Goal: Task Accomplishment & Management: Use online tool/utility

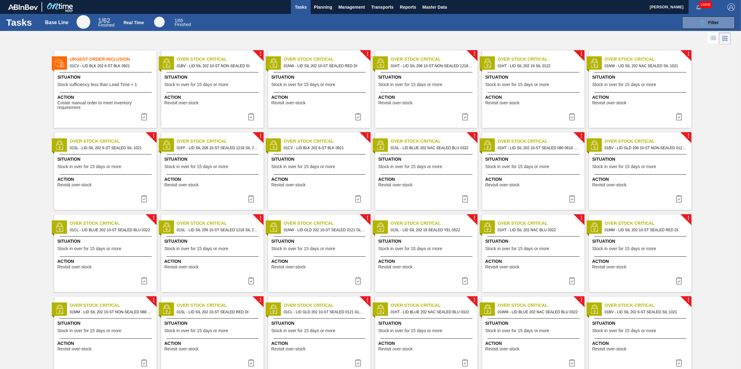
click at [108, 78] on span "Situation" at bounding box center [106, 77] width 98 height 7
checkbox input "true"
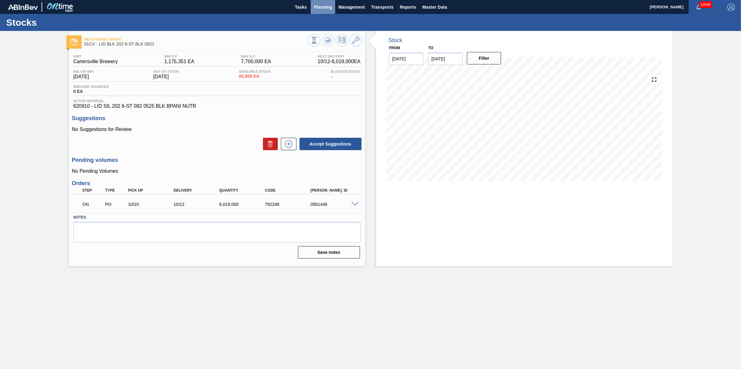
click at [318, 2] on button "Planning" at bounding box center [322, 7] width 24 height 14
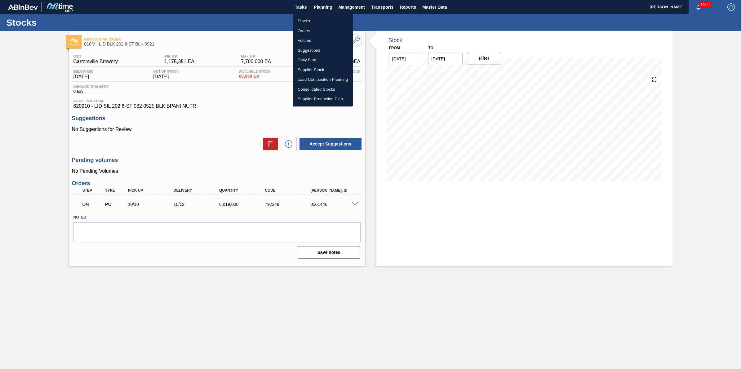
drag, startPoint x: 315, startPoint y: 17, endPoint x: 513, endPoint y: 50, distance: 200.6
click at [315, 18] on li "Stocks" at bounding box center [323, 21] width 60 height 10
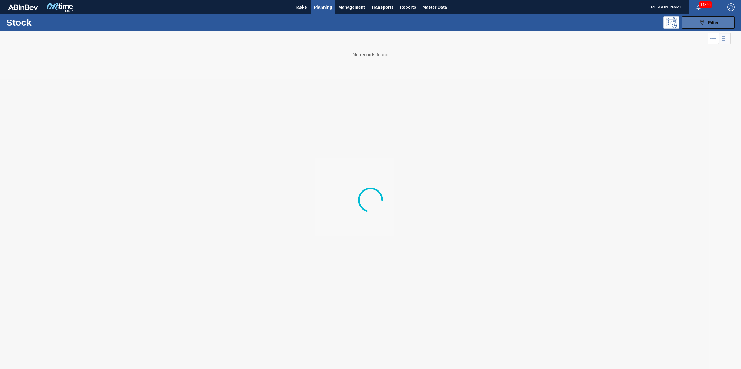
click at [692, 21] on button "089F7B8B-B2A5-4AFE-B5C0-19BA573D28AC Filter" at bounding box center [708, 22] width 53 height 12
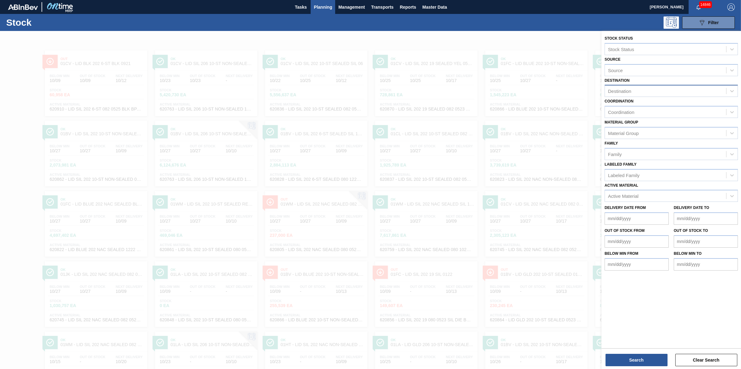
click at [677, 87] on div "Destination" at bounding box center [665, 91] width 121 height 9
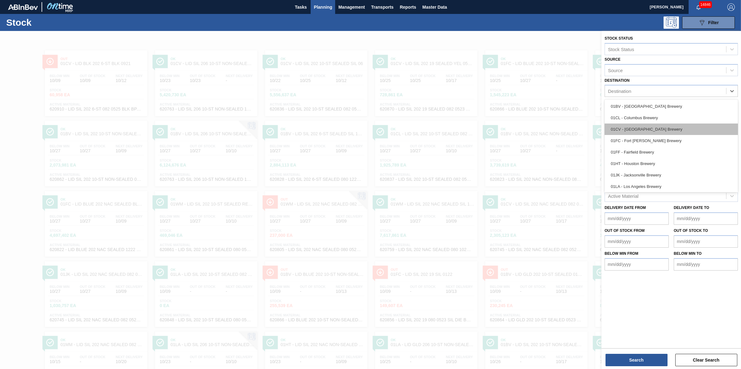
click at [662, 126] on div "01CV - [GEOGRAPHIC_DATA] Brewery" at bounding box center [670, 129] width 133 height 11
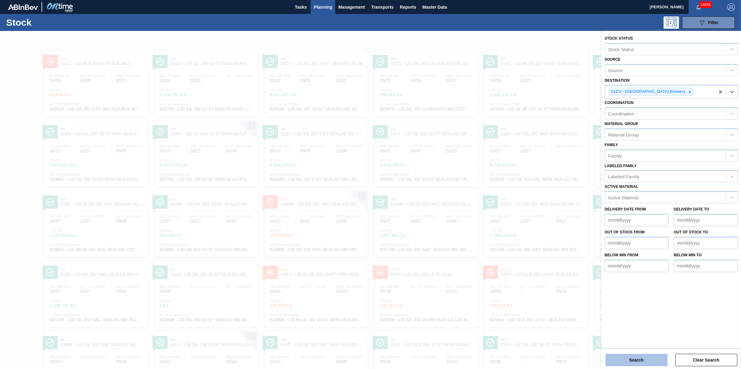
click at [618, 360] on button "Search" at bounding box center [636, 360] width 62 height 12
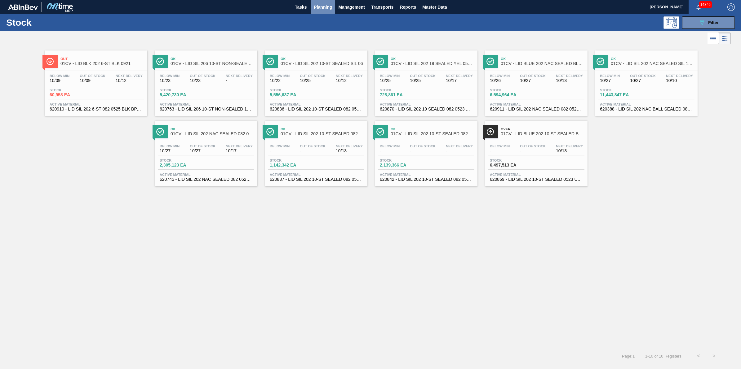
click at [323, 6] on span "Planning" at bounding box center [323, 6] width 18 height 7
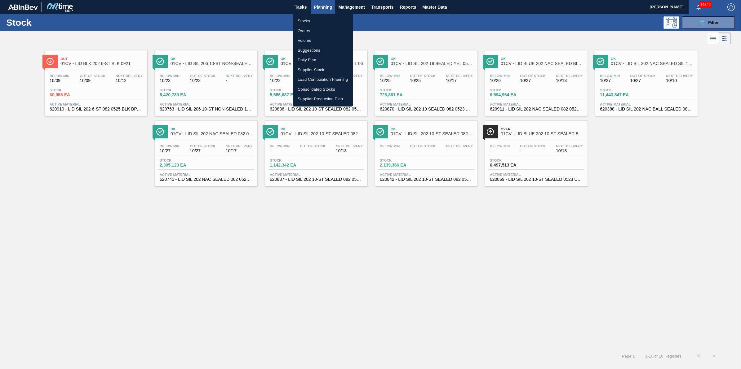
click at [311, 18] on li "Stocks" at bounding box center [323, 21] width 60 height 10
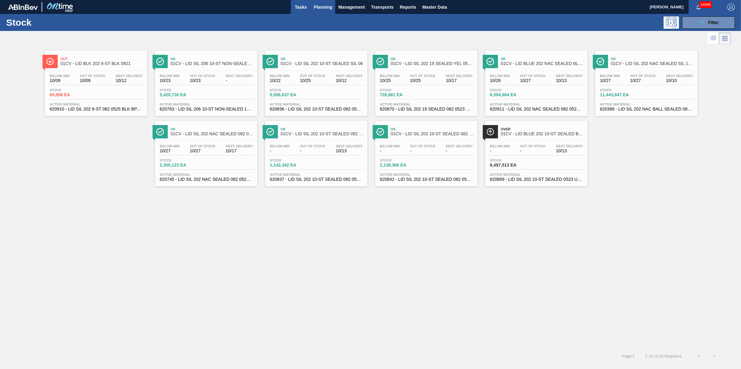
click at [299, 9] on span "Tasks" at bounding box center [301, 6] width 14 height 7
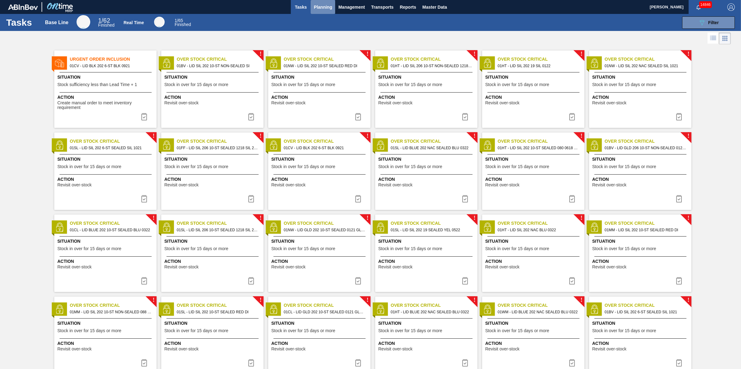
click at [322, 10] on span "Planning" at bounding box center [323, 6] width 18 height 7
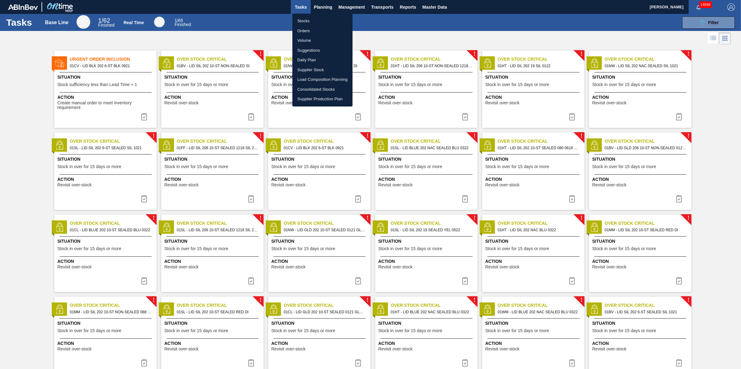
click at [321, 51] on li "Suggestions" at bounding box center [322, 51] width 60 height 10
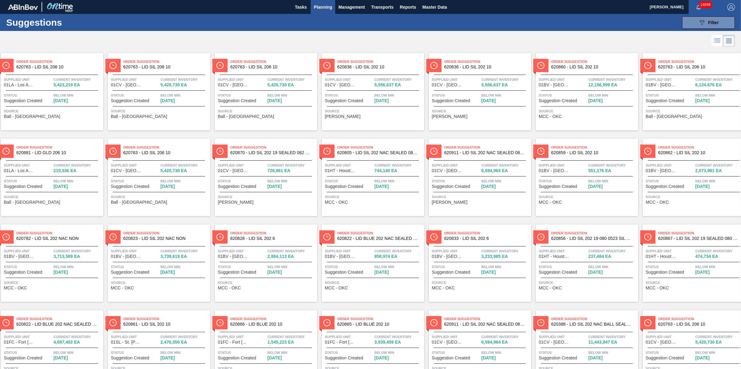
click at [719, 41] on li at bounding box center [716, 40] width 11 height 11
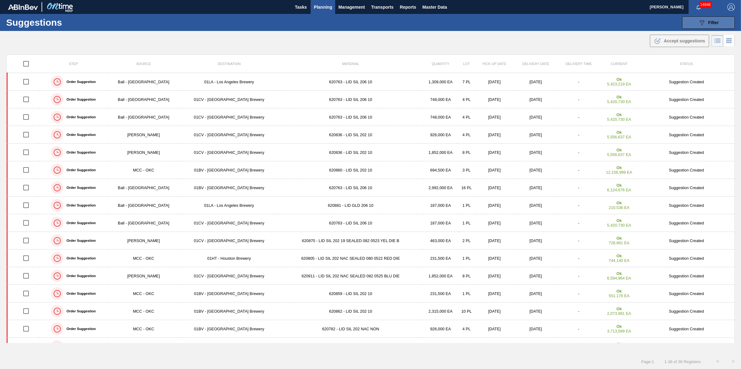
click at [719, 21] on button "089F7B8B-B2A5-4AFE-B5C0-19BA573D28AC Filter" at bounding box center [708, 22] width 53 height 12
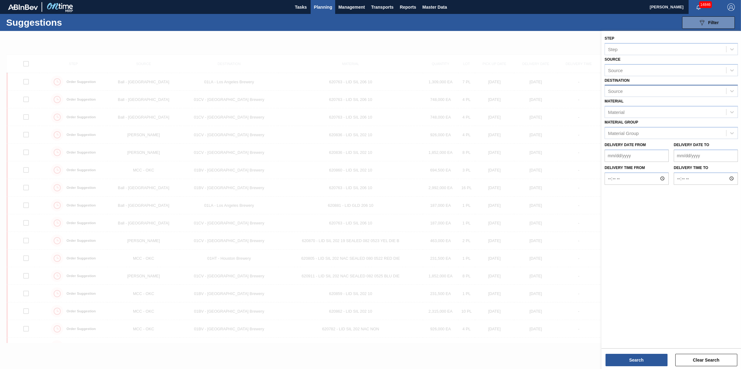
click at [698, 87] on div "Source" at bounding box center [665, 91] width 121 height 9
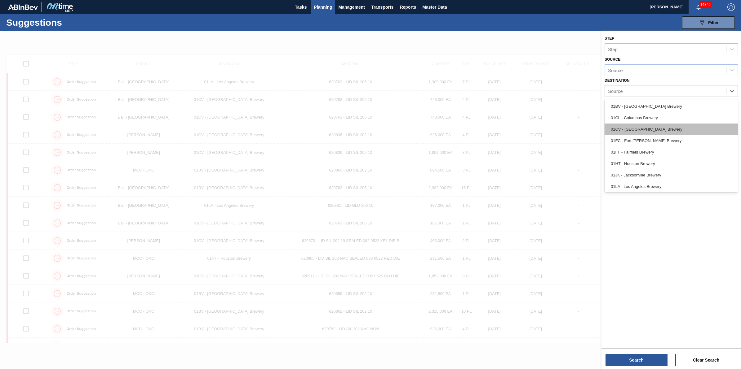
click at [682, 125] on div "01CV - [GEOGRAPHIC_DATA] Brewery" at bounding box center [670, 129] width 133 height 11
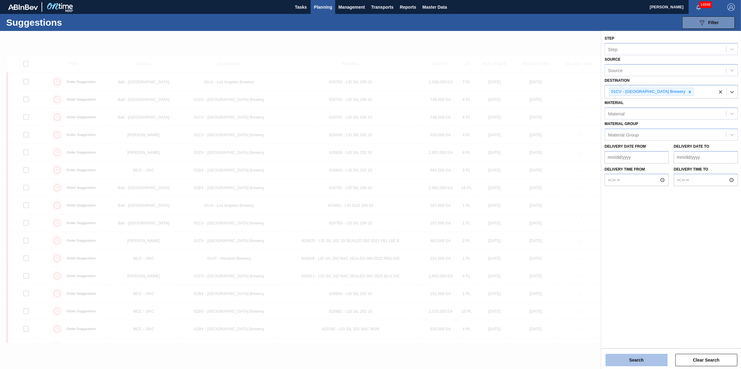
click at [636, 362] on button "Search" at bounding box center [636, 360] width 62 height 12
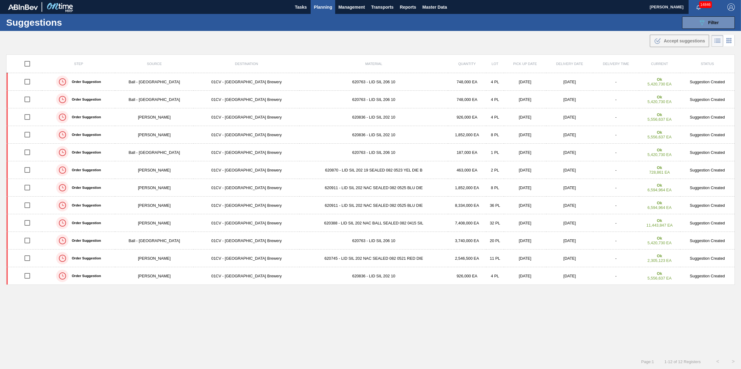
click at [29, 67] on input "checkbox" at bounding box center [27, 63] width 13 height 13
checkbox input "true"
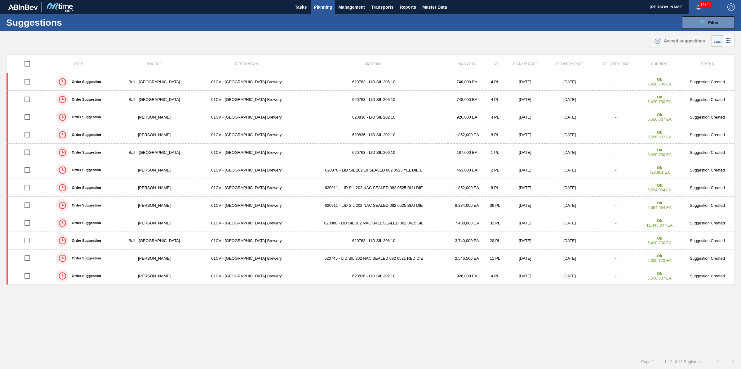
checkbox input "true"
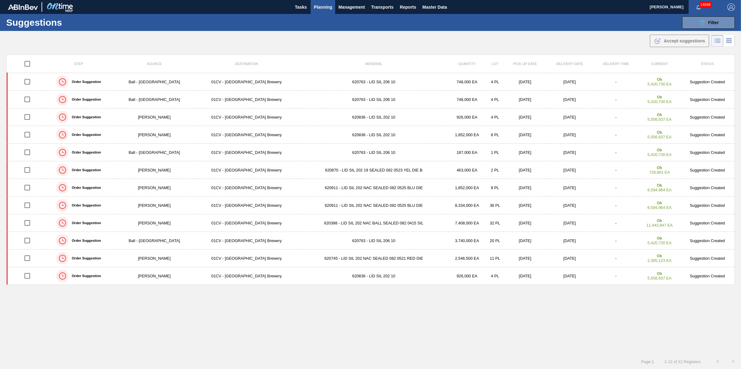
checkbox input "true"
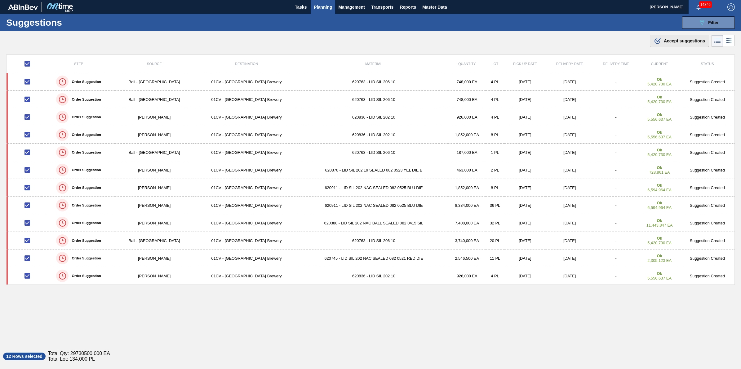
click at [673, 39] on span "Accept suggestions" at bounding box center [683, 40] width 41 height 5
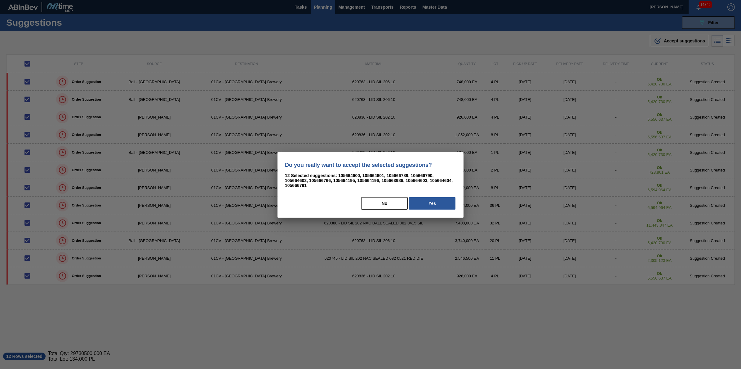
click at [445, 211] on div "Do you really want to accept the selected suggestions? 12 Selected suggestions:…" at bounding box center [370, 184] width 186 height 65
click at [438, 202] on button "Yes" at bounding box center [432, 203] width 46 height 12
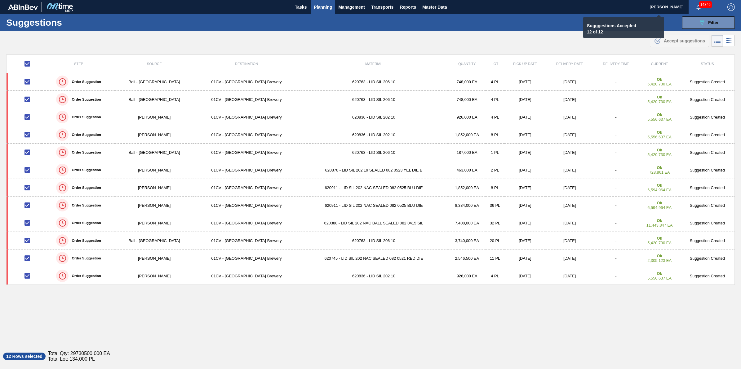
checkbox input "false"
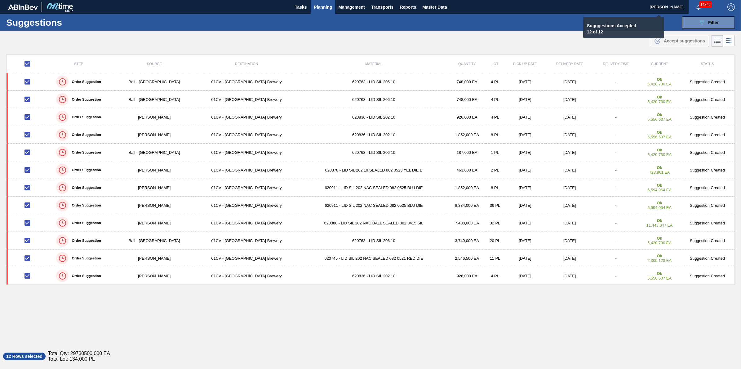
checkbox input "false"
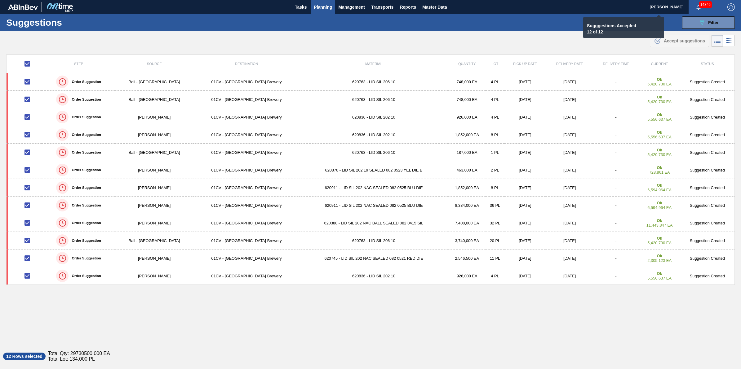
checkbox input "false"
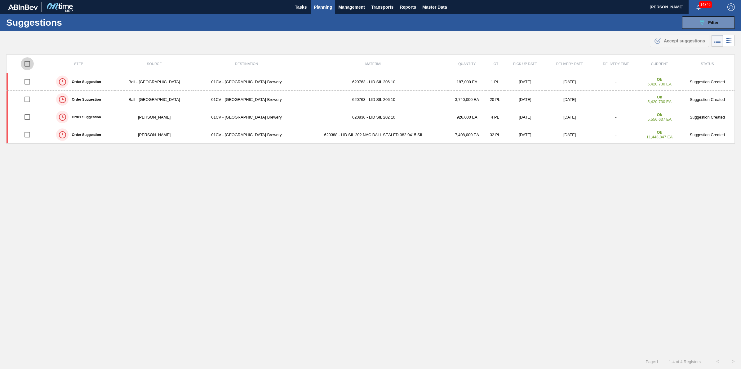
click at [32, 68] on input "checkbox" at bounding box center [27, 63] width 13 height 13
checkbox input "true"
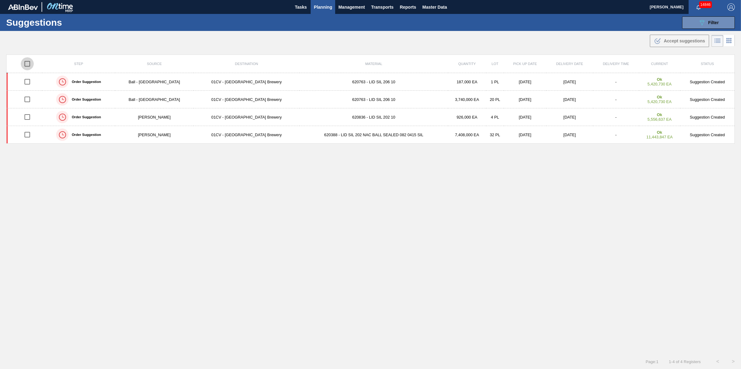
checkbox input "true"
click at [665, 42] on span "Accept suggestions" at bounding box center [683, 40] width 41 height 5
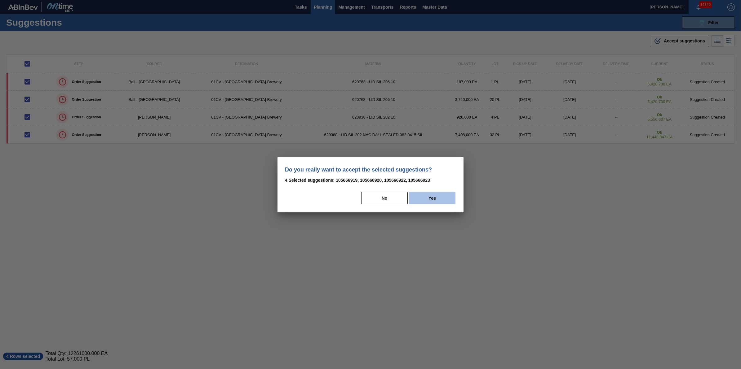
click at [443, 200] on button "Yes" at bounding box center [432, 198] width 46 height 12
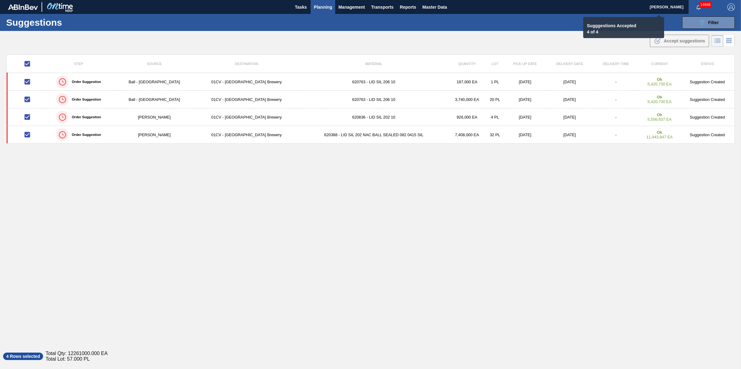
checkbox input "false"
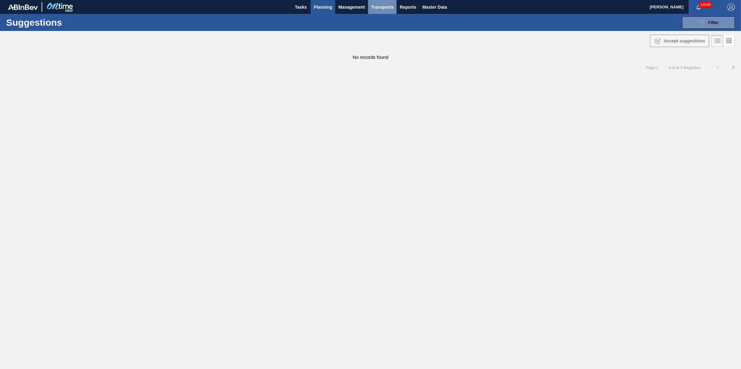
click at [389, 3] on span "Transports" at bounding box center [382, 6] width 22 height 7
click at [394, 27] on li "[GEOGRAPHIC_DATA]" at bounding box center [386, 31] width 52 height 10
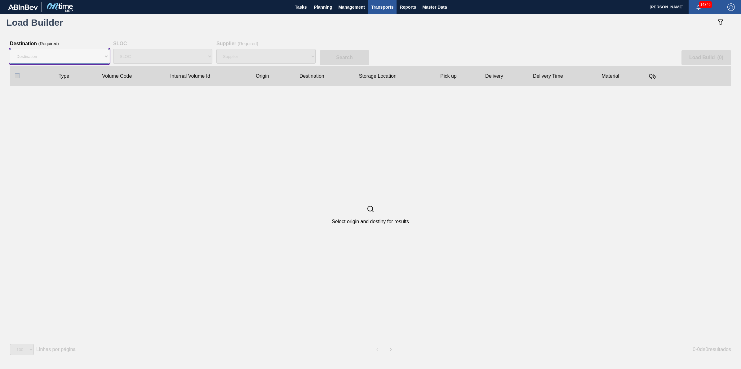
drag, startPoint x: 89, startPoint y: 58, endPoint x: 88, endPoint y: 64, distance: 6.5
click at [89, 58] on select "Destination 01BV - Baldwinsville Brewery 01CL - Columbus Brewery 01CV - Carters…" at bounding box center [59, 56] width 99 height 15
select select "6"
click at [10, 49] on select "Destination 01BV - Baldwinsville Brewery 01CL - Columbus Brewery 01CV - Carters…" at bounding box center [59, 56] width 99 height 15
select select "N/A"
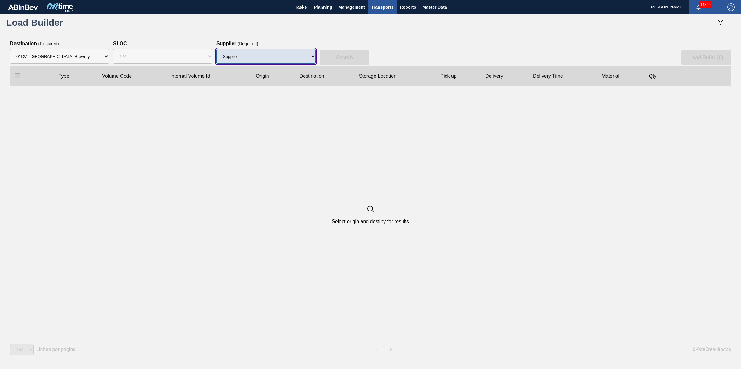
click at [241, 58] on select "Supplier 8221649 - BALL METAL CONTAINER GROUP 8342641 - BALL METAL CONTAINER GR…" at bounding box center [265, 56] width 99 height 15
click at [216, 49] on select "Supplier 8221649 - BALL METAL CONTAINER GROUP 8342641 - BALL METAL CONTAINER GR…" at bounding box center [265, 56] width 99 height 15
click at [366, 61] on button "Search" at bounding box center [344, 57] width 50 height 15
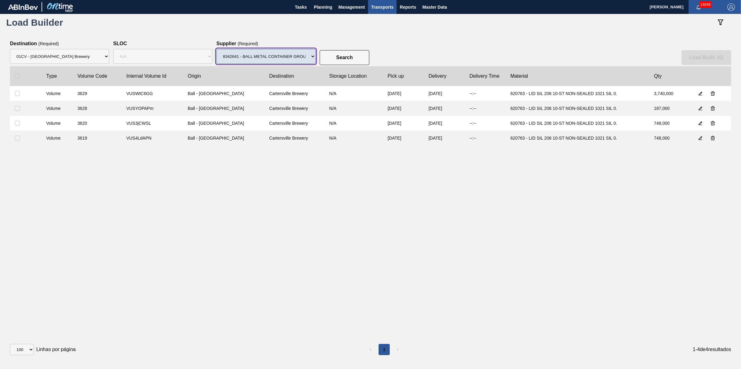
click at [296, 63] on select "Supplier 8221649 - BALL METAL CONTAINER GROUP 8342641 - BALL METAL CONTAINER GR…" at bounding box center [265, 56] width 99 height 15
select select "15"
click at [216, 49] on select "Supplier 8221649 - BALL METAL CONTAINER GROUP 8342641 - BALL METAL CONTAINER GR…" at bounding box center [265, 56] width 99 height 15
click at [333, 58] on button "Search" at bounding box center [344, 57] width 50 height 15
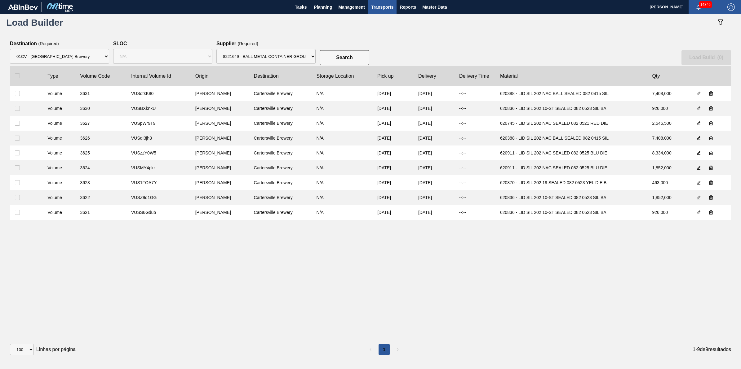
click at [17, 73] on clb-table-thead-cell at bounding box center [26, 76] width 33 height 20
click at [17, 75] on input "checkbox" at bounding box center [17, 75] width 5 height 5
checkbox input "true"
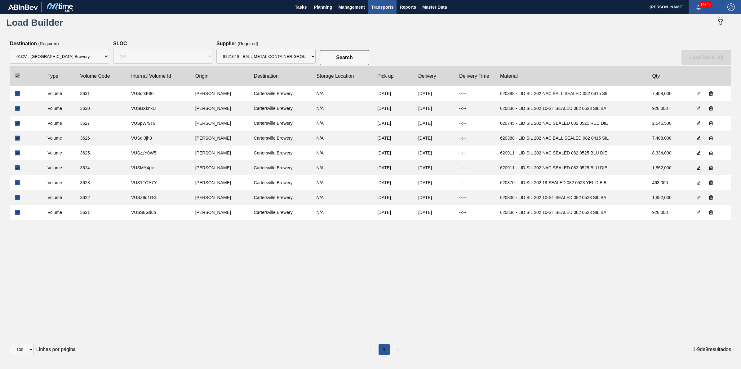
checkbox input "true"
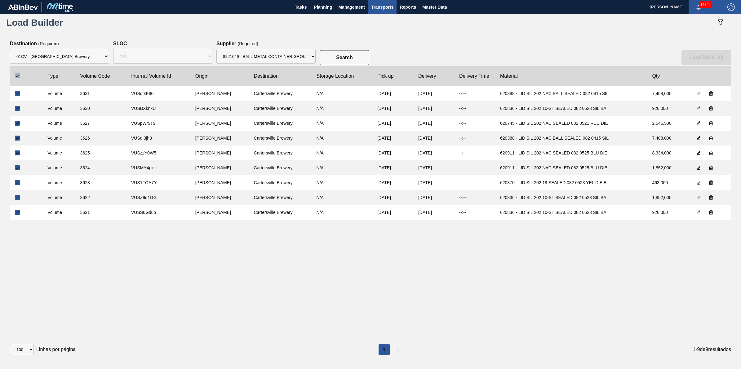
checkbox input "true"
click at [0, 0] on slot "Load Build ( 9 )" at bounding box center [0, 0] width 0 height 0
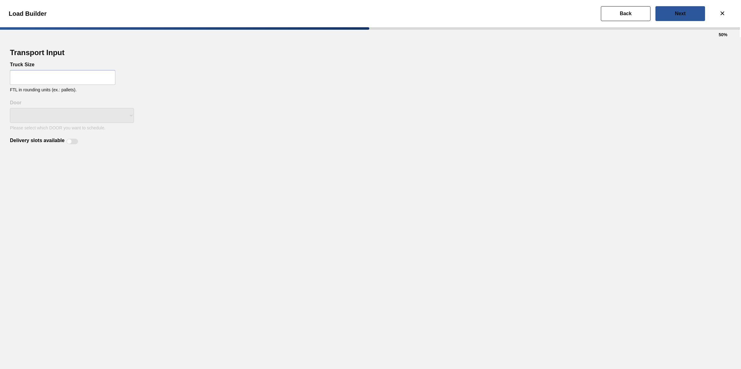
select select "Undefined"
drag, startPoint x: 85, startPoint y: 83, endPoint x: 84, endPoint y: 78, distance: 4.8
click at [84, 78] on input "text" at bounding box center [62, 77] width 105 height 15
type input "32"
click at [241, 126] on div "Transport Input Truck Size 32 FTL in rounding units (ex.: pallets). Delivery sl…" at bounding box center [370, 96] width 721 height 98
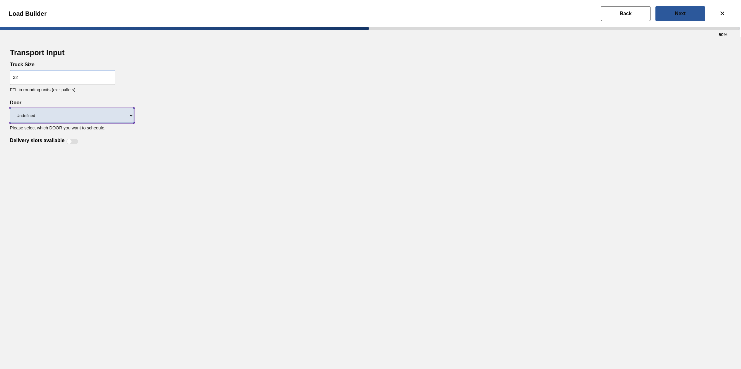
click at [107, 113] on select "Undefined CROWNS LIDS" at bounding box center [72, 115] width 124 height 15
select select "LIDS"
click at [10, 108] on select "Undefined CROWNS LIDS" at bounding box center [72, 115] width 124 height 15
click at [67, 138] on div "Delivery slots available" at bounding box center [45, 141] width 70 height 7
click at [70, 139] on div at bounding box center [72, 142] width 12 height 6
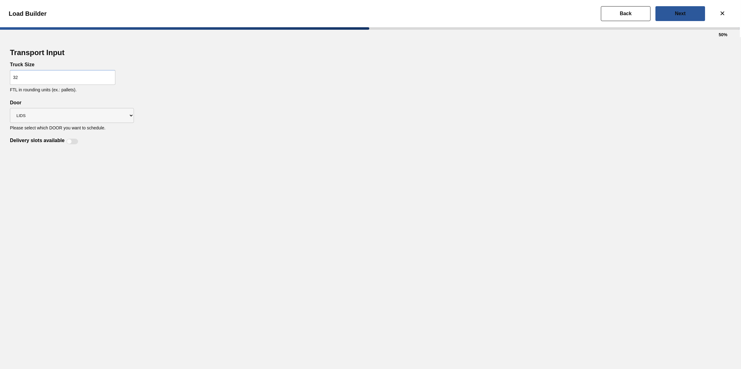
checkbox input "true"
click at [0, 0] on slot "Next" at bounding box center [0, 0] width 0 height 0
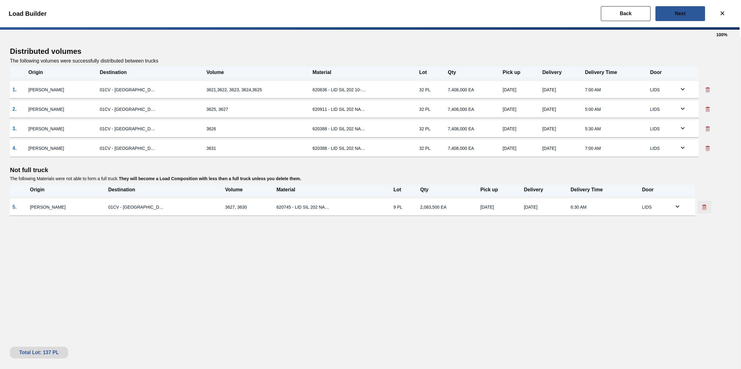
click at [701, 205] on icon at bounding box center [704, 207] width 6 height 6
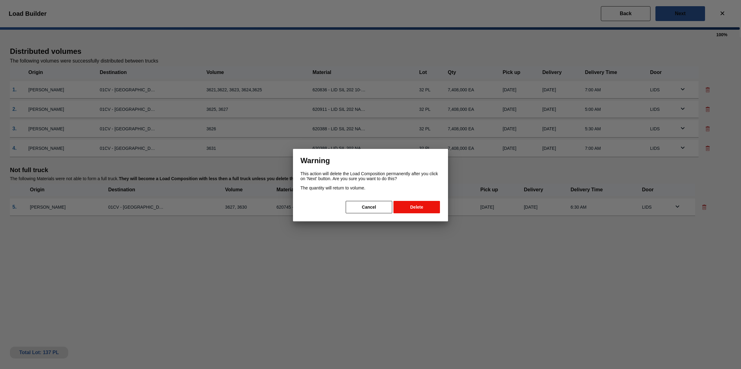
click at [425, 207] on button "Delete" at bounding box center [416, 207] width 46 height 12
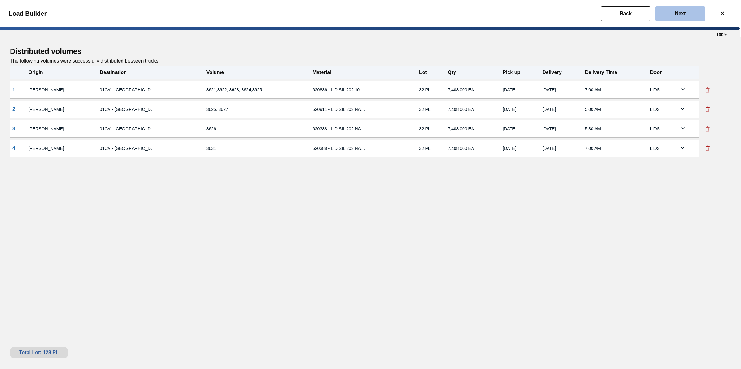
click at [695, 13] on button "Next" at bounding box center [680, 13] width 50 height 15
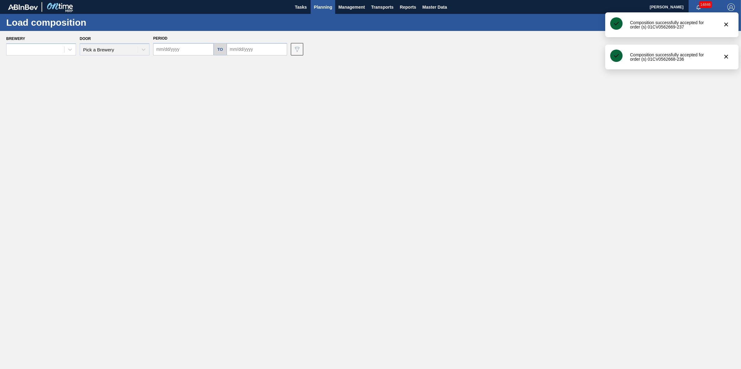
type input "10/09/2025"
type input "10/16/2025"
type input "10/22/2025"
type input "10/24/2025"
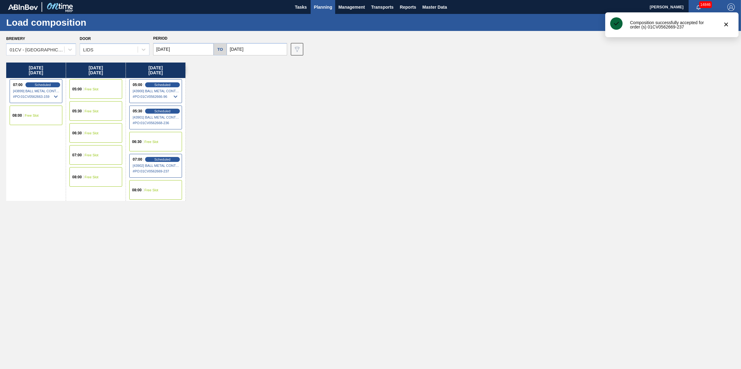
click at [321, 2] on button "Planning" at bounding box center [322, 7] width 24 height 14
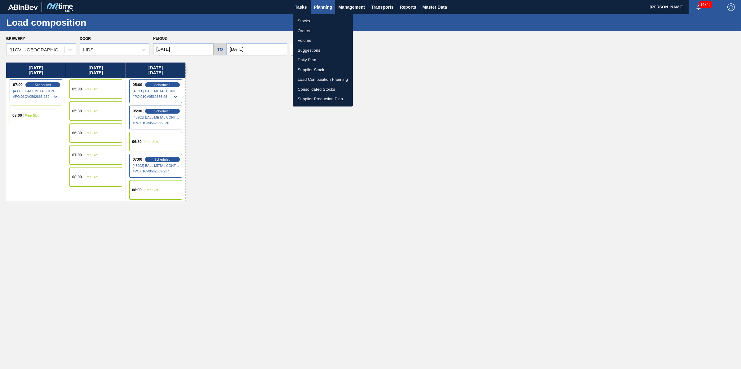
click at [391, 10] on div at bounding box center [370, 184] width 741 height 369
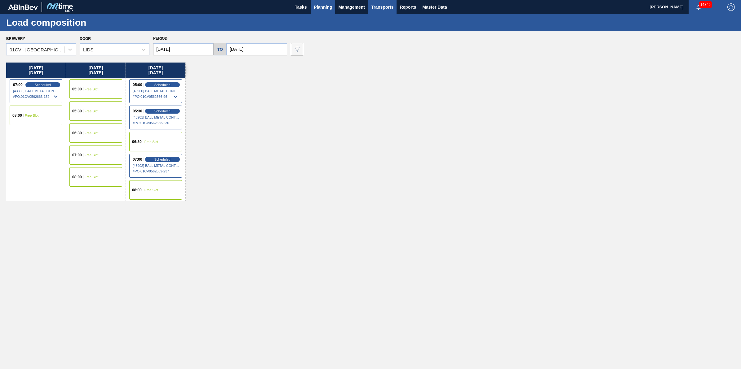
click at [386, 7] on span "Transports" at bounding box center [382, 6] width 22 height 7
click at [381, 32] on li "[GEOGRAPHIC_DATA]" at bounding box center [386, 31] width 52 height 10
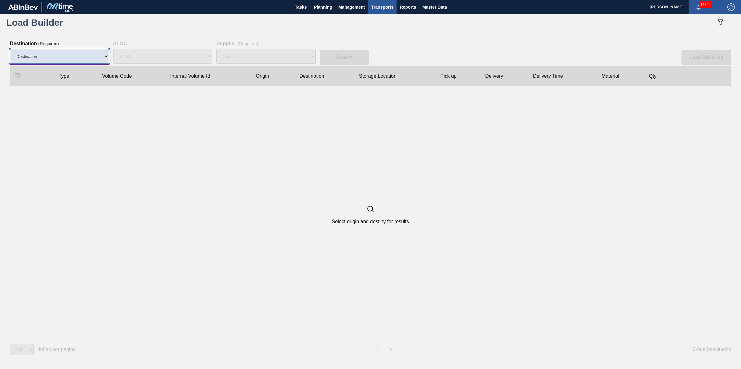
click at [80, 62] on select "Destination" at bounding box center [59, 56] width 99 height 15
select select "6"
click at [10, 49] on select "Destination 01BV - Baldwinsville Brewery 01CL - Columbus Brewery 01CV - Carters…" at bounding box center [59, 56] width 99 height 15
select select "N/A"
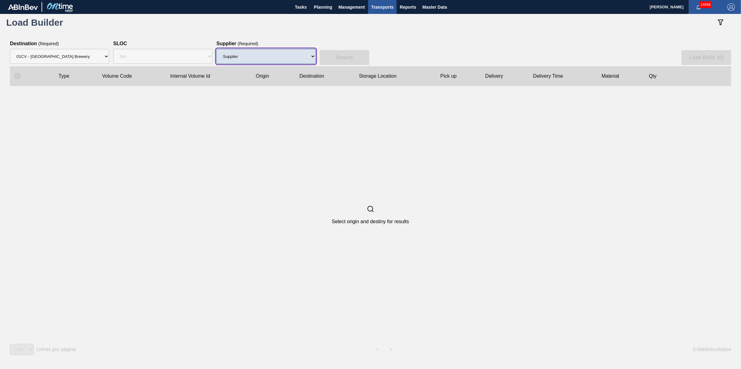
click at [227, 63] on select "Supplier 8221649 - BALL METAL CONTAINER GROUP 8342641 - BALL METAL CONTAINER GR…" at bounding box center [265, 56] width 99 height 15
select select "47"
click at [216, 49] on select "Supplier 8221649 - BALL METAL CONTAINER GROUP 8342641 - BALL METAL CONTAINER GR…" at bounding box center [265, 56] width 99 height 15
click at [324, 51] on button "Search" at bounding box center [344, 57] width 50 height 15
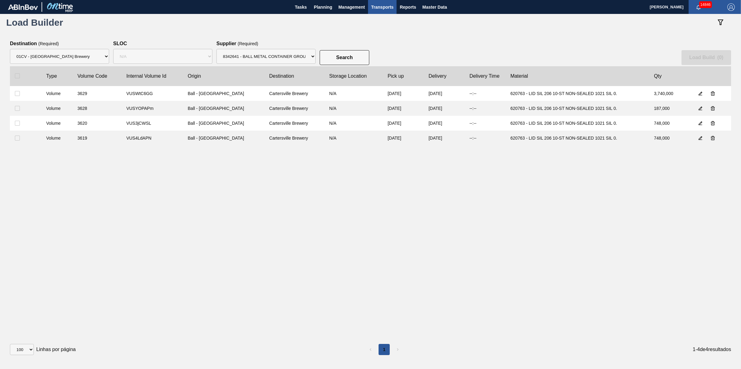
click at [16, 79] on clb-table-thead-cell at bounding box center [25, 76] width 31 height 20
click at [15, 76] on input "checkbox" at bounding box center [17, 75] width 5 height 5
checkbox input "true"
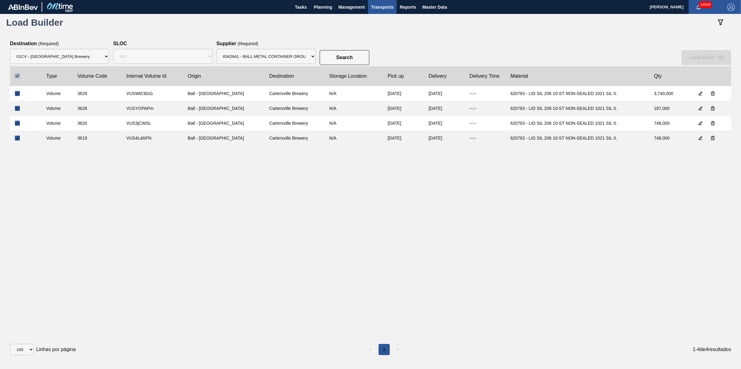
checkbox input "true"
click at [0, 0] on slot "Load Build ( 4 )" at bounding box center [0, 0] width 0 height 0
select select "Undefined"
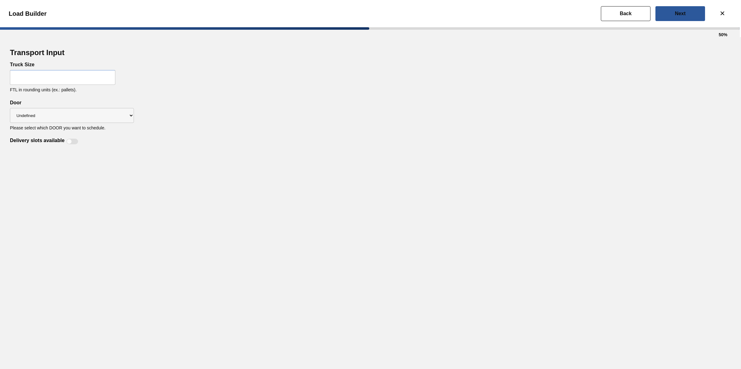
click at [87, 80] on input "text" at bounding box center [62, 77] width 105 height 15
type input "28"
drag, startPoint x: 86, startPoint y: 114, endPoint x: 85, endPoint y: 120, distance: 6.4
click at [86, 118] on select "Undefined CROWNS LIDS" at bounding box center [72, 115] width 124 height 15
click at [63, 155] on div "Transport Input Truck Size 28 FTL in rounding units (ex.: pallets). Delivery sl…" at bounding box center [370, 203] width 741 height 332
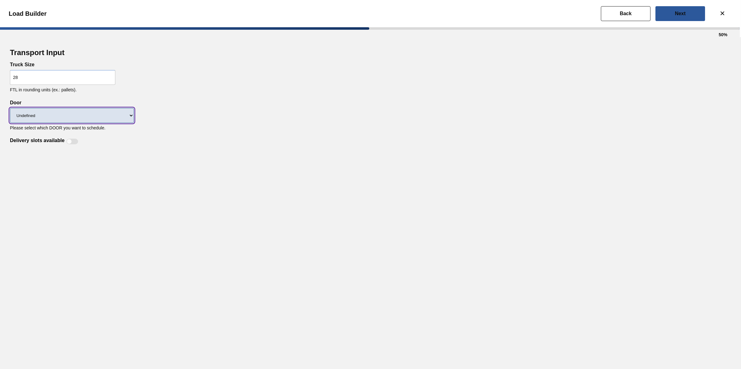
click at [81, 118] on select "Undefined CROWNS LIDS" at bounding box center [72, 115] width 124 height 15
select select "LIDS"
click at [10, 108] on select "Undefined CROWNS LIDS" at bounding box center [72, 115] width 124 height 15
click at [72, 140] on div at bounding box center [72, 142] width 12 height 6
checkbox input "true"
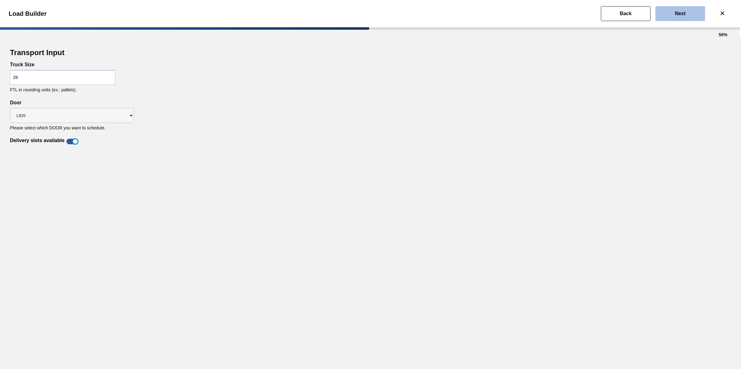
click at [669, 8] on button "Next" at bounding box center [680, 13] width 50 height 15
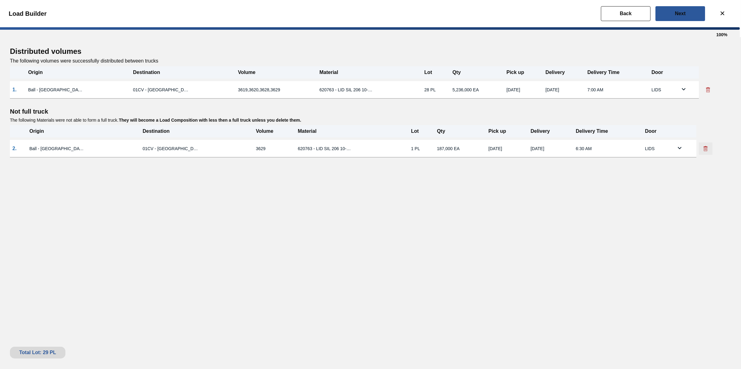
click at [708, 147] on icon at bounding box center [705, 149] width 6 height 6
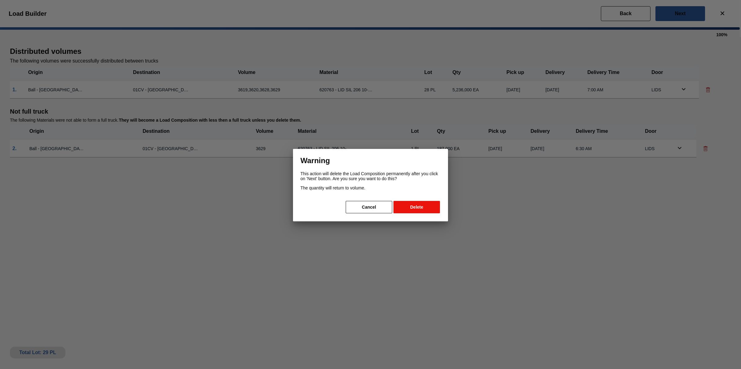
click at [429, 206] on button "Delete" at bounding box center [416, 207] width 46 height 12
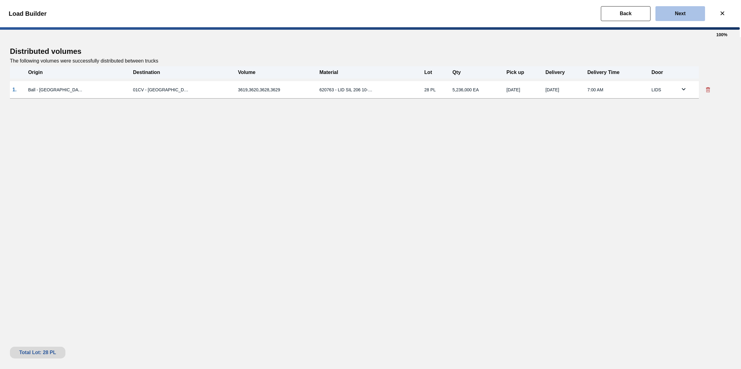
click at [668, 13] on button "Next" at bounding box center [680, 13] width 50 height 15
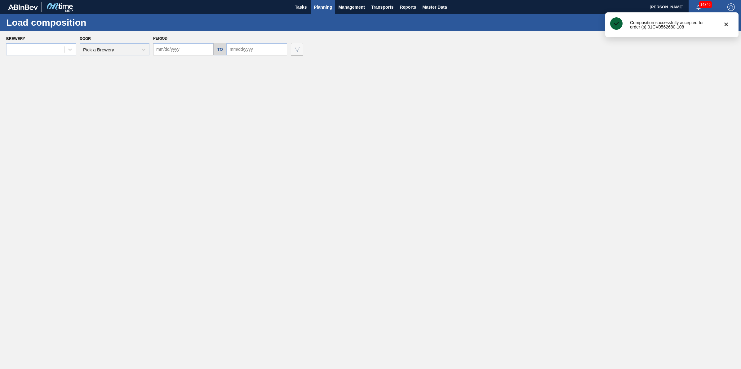
type input "10/09/2025"
type input "10/16/2025"
type input "10/21/2025"
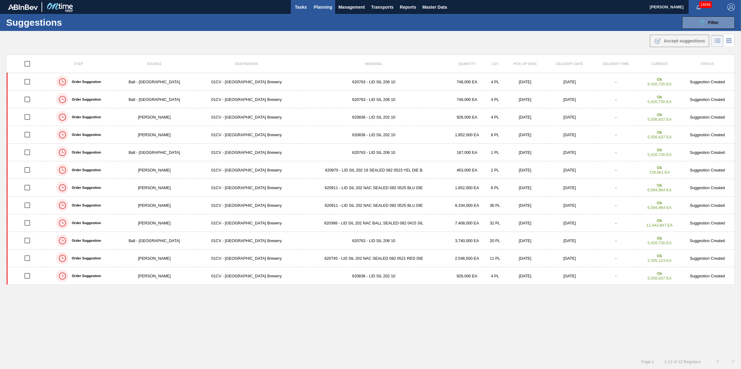
click at [292, 6] on button "Tasks" at bounding box center [301, 7] width 20 height 14
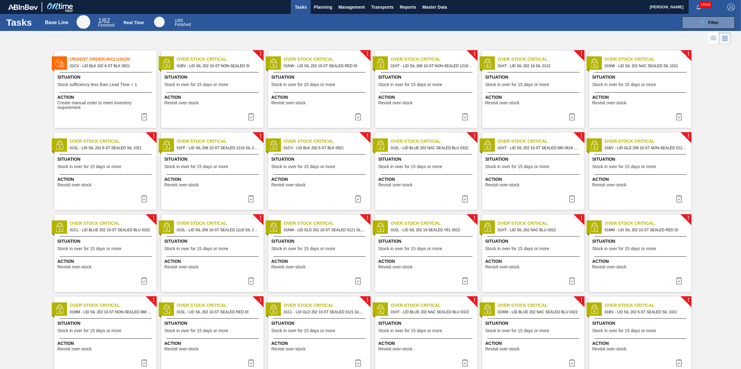
click at [95, 98] on span "Action" at bounding box center [106, 97] width 98 height 7
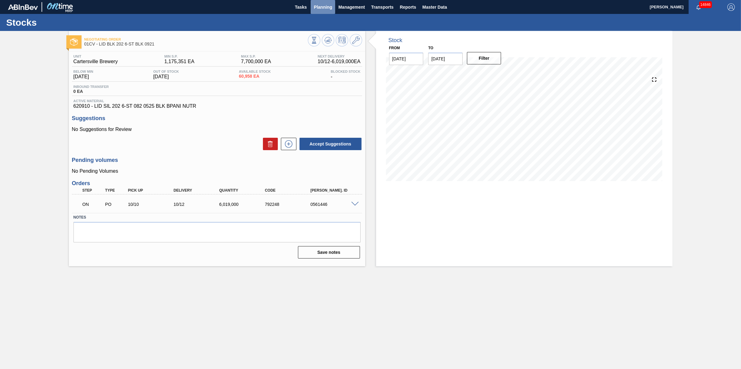
click at [328, 9] on span "Planning" at bounding box center [323, 6] width 18 height 7
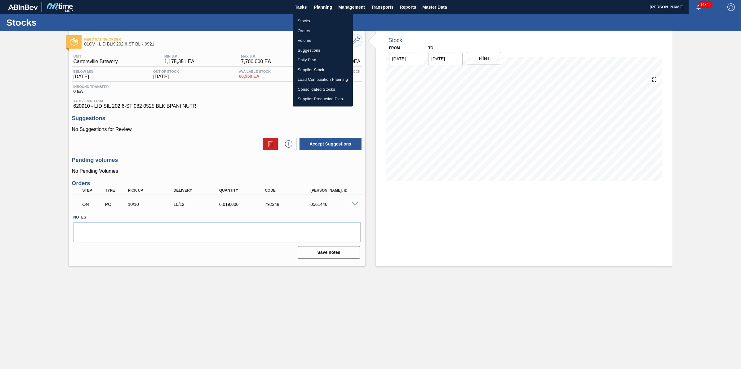
click at [327, 18] on li "Stocks" at bounding box center [323, 21] width 60 height 10
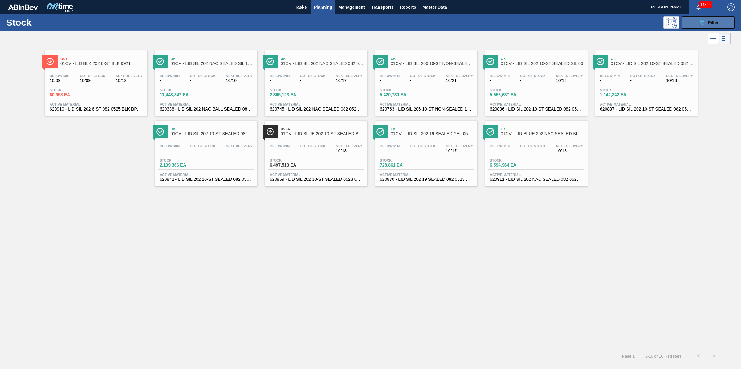
click at [696, 24] on button "089F7B8B-B2A5-4AFE-B5C0-19BA573D28AC Filter" at bounding box center [708, 22] width 53 height 12
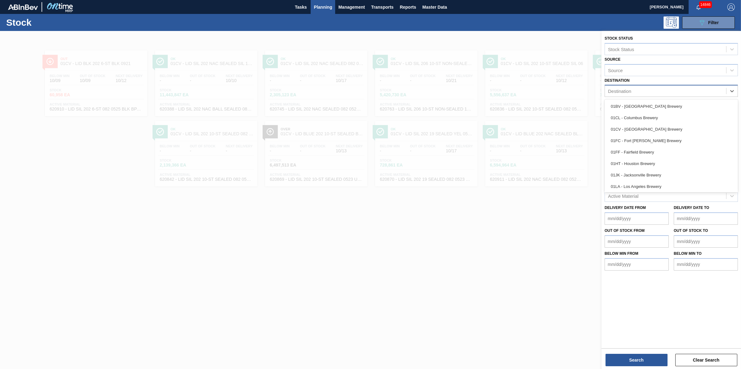
click at [715, 88] on div "Destination" at bounding box center [665, 91] width 121 height 9
click at [701, 104] on div "01BV - [GEOGRAPHIC_DATA] Brewery" at bounding box center [670, 106] width 133 height 11
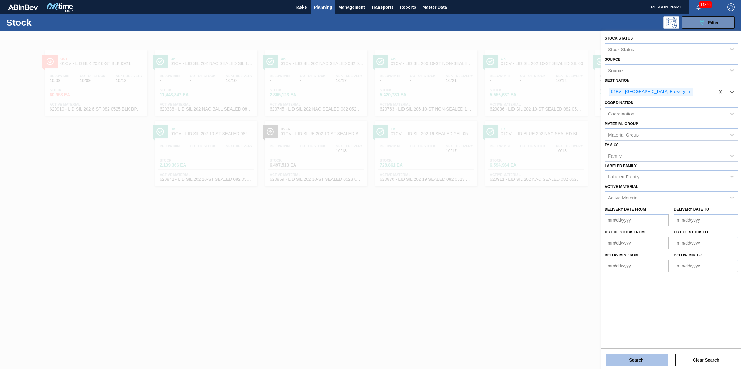
click at [635, 356] on button "Search" at bounding box center [636, 360] width 62 height 12
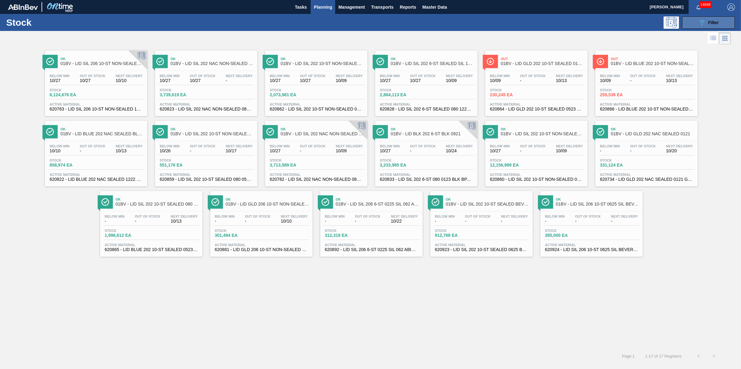
click at [714, 26] on div "089F7B8B-B2A5-4AFE-B5C0-19BA573D28AC Filter" at bounding box center [708, 22] width 20 height 7
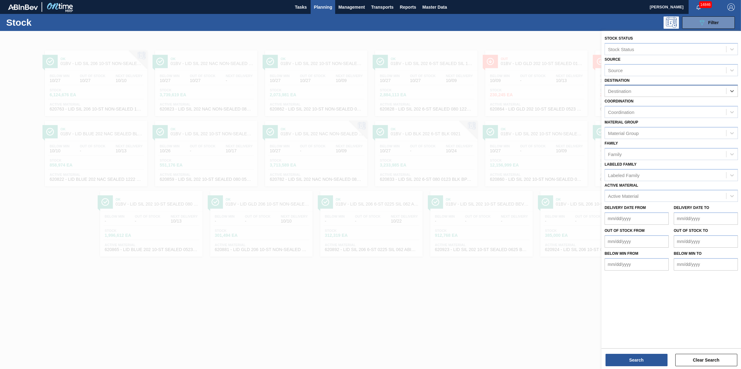
click at [721, 92] on div "Destination" at bounding box center [665, 91] width 121 height 9
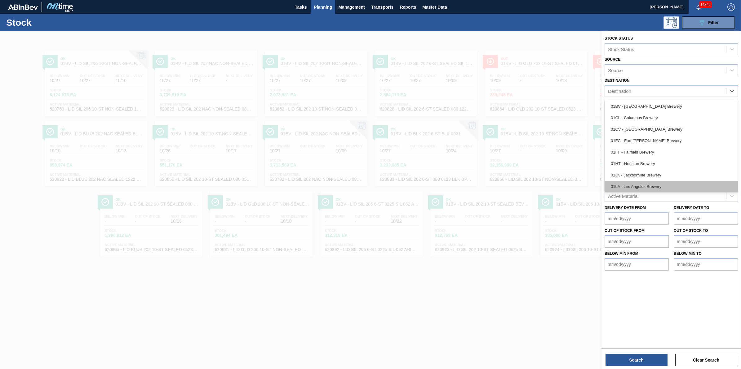
click at [669, 186] on div "01LA - Los Angeles Brewery" at bounding box center [670, 186] width 133 height 11
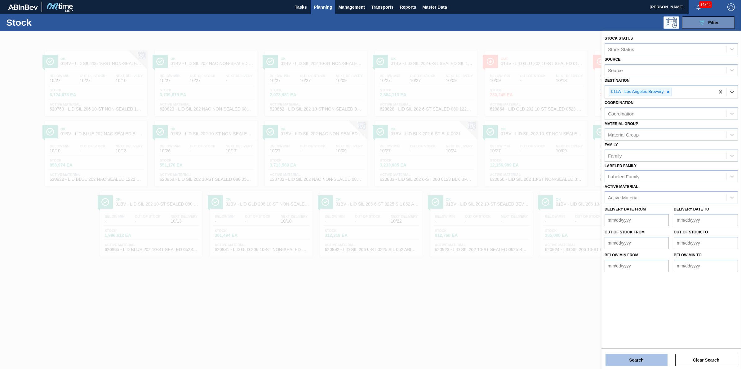
click at [644, 357] on button "Search" at bounding box center [636, 360] width 62 height 12
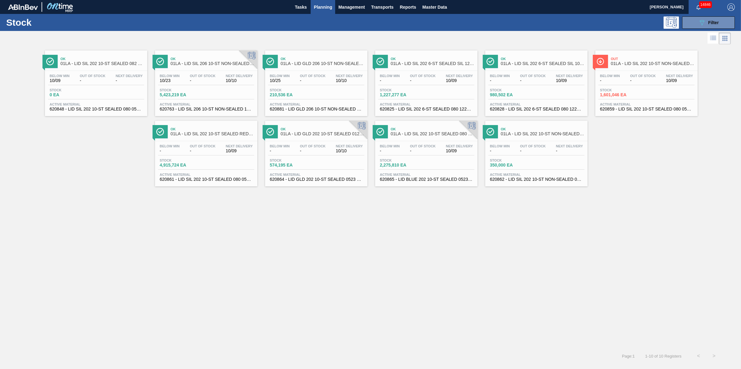
click at [429, 76] on span "Out Of Stock" at bounding box center [423, 76] width 26 height 4
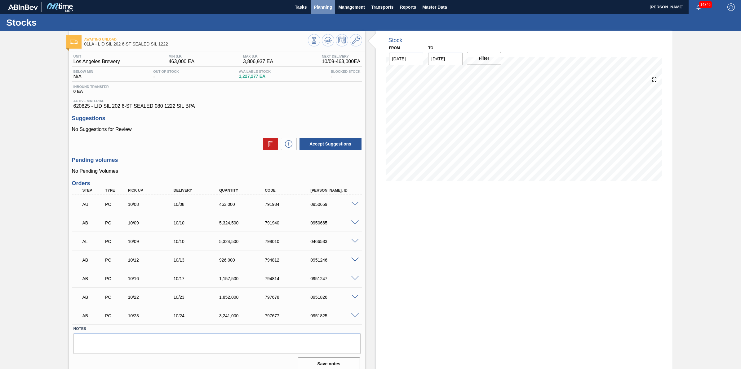
click at [324, 11] on button "Planning" at bounding box center [322, 7] width 24 height 14
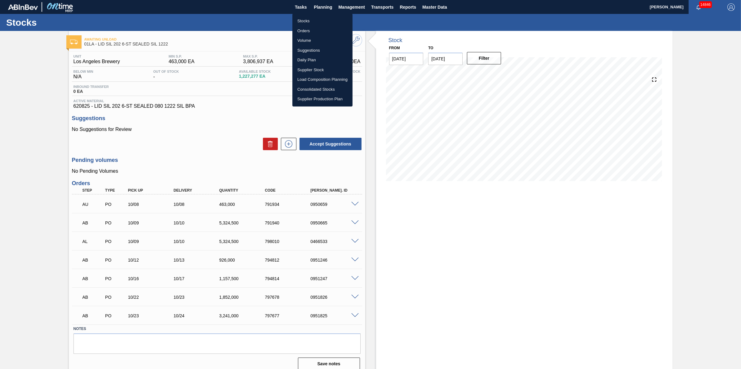
click at [324, 21] on li "Stocks" at bounding box center [322, 21] width 60 height 10
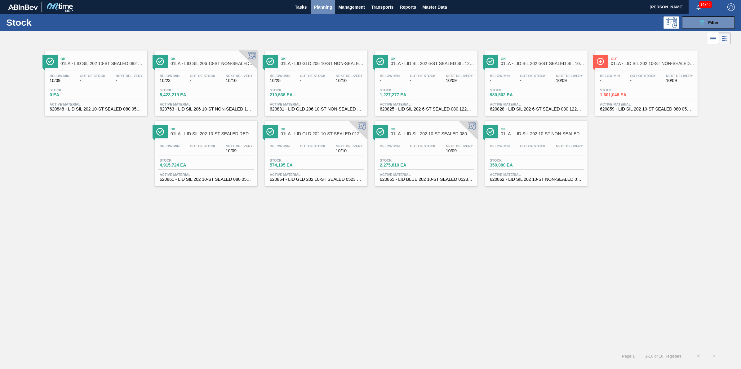
click at [326, 8] on span "Planning" at bounding box center [323, 6] width 18 height 7
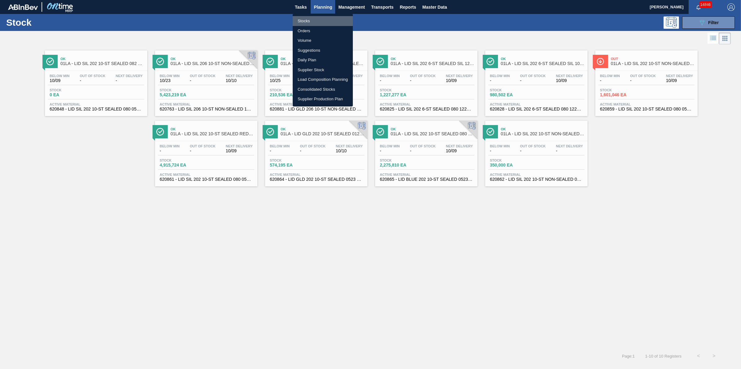
click at [323, 21] on li "Stocks" at bounding box center [323, 21] width 60 height 10
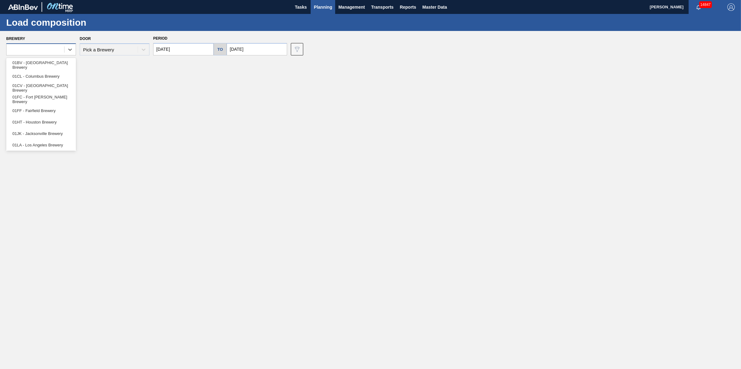
click at [50, 50] on div at bounding box center [36, 49] width 58 height 9
click at [60, 140] on div "01LA - Los Angeles Brewery" at bounding box center [41, 144] width 70 height 11
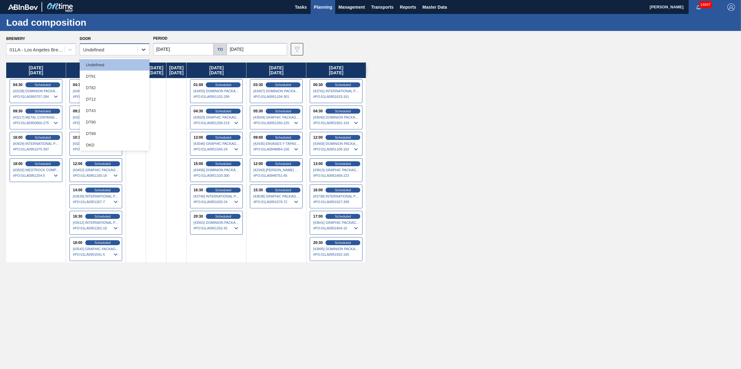
click at [138, 52] on div at bounding box center [143, 49] width 11 height 11
click at [127, 108] on div "DT43" at bounding box center [115, 110] width 70 height 11
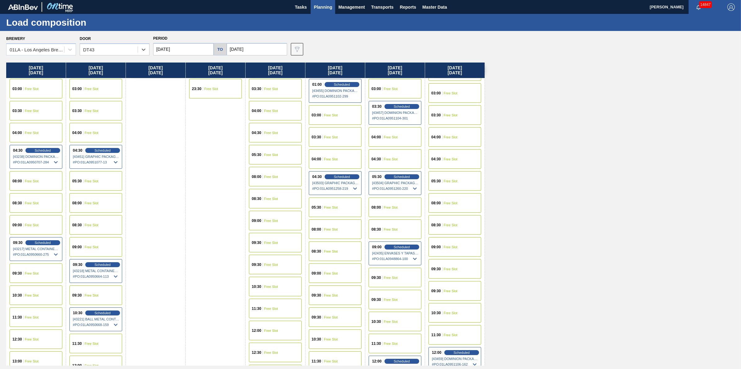
scroll to position [116, 0]
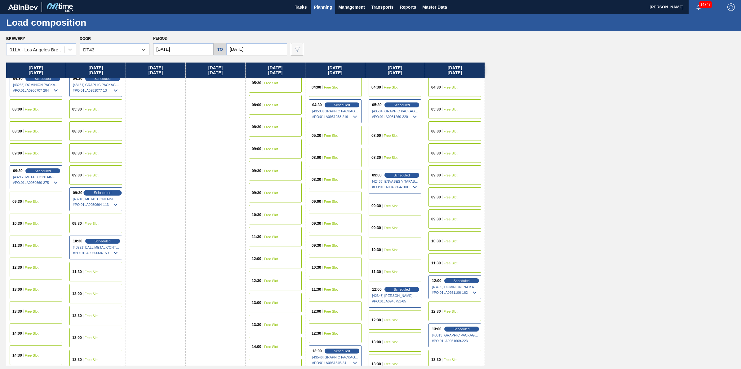
click at [112, 190] on div "Scheduled" at bounding box center [102, 193] width 38 height 6
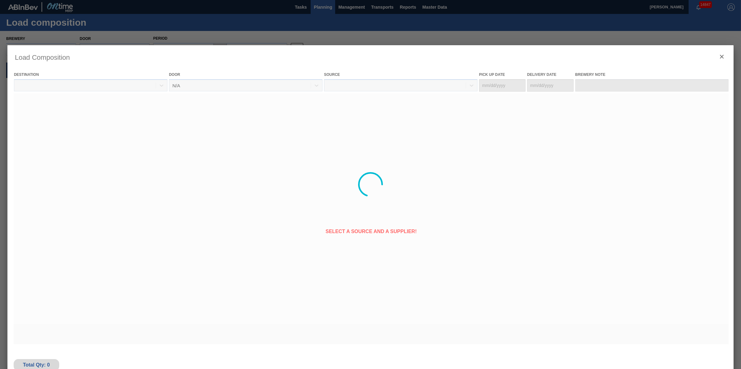
type Date "[DATE]"
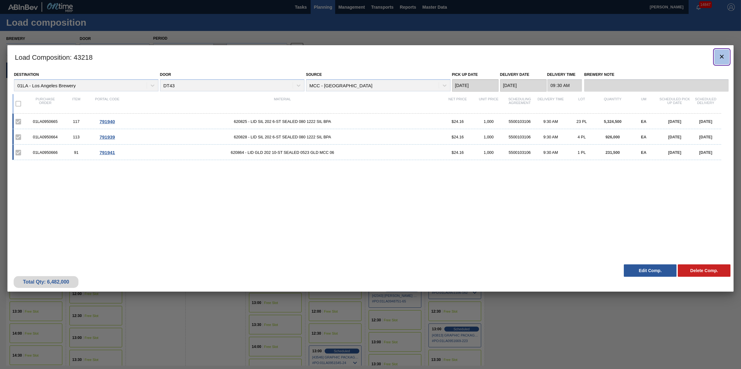
click at [723, 58] on icon "botão de ícone" at bounding box center [721, 57] width 4 height 4
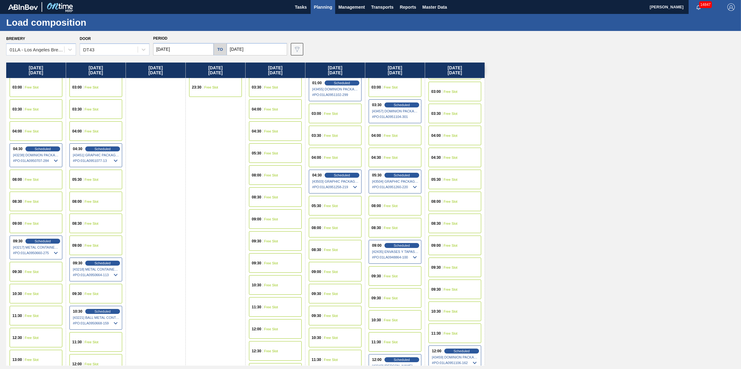
scroll to position [0, 0]
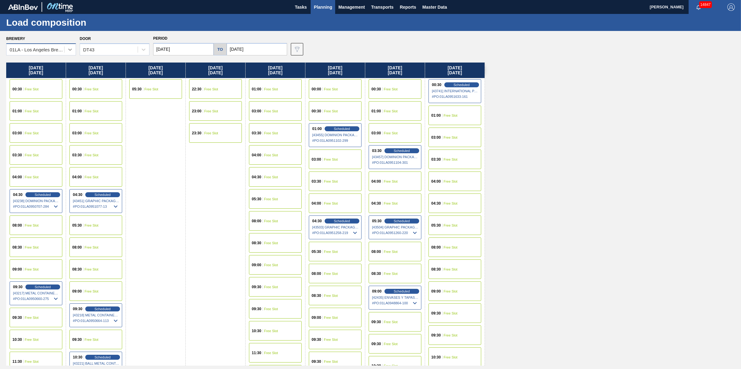
click at [66, 48] on div at bounding box center [69, 49] width 11 height 11
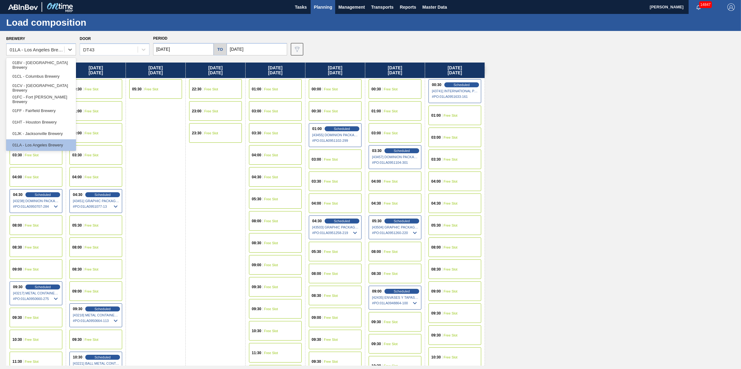
click at [284, 246] on div "08:30 Free Slot" at bounding box center [275, 243] width 53 height 20
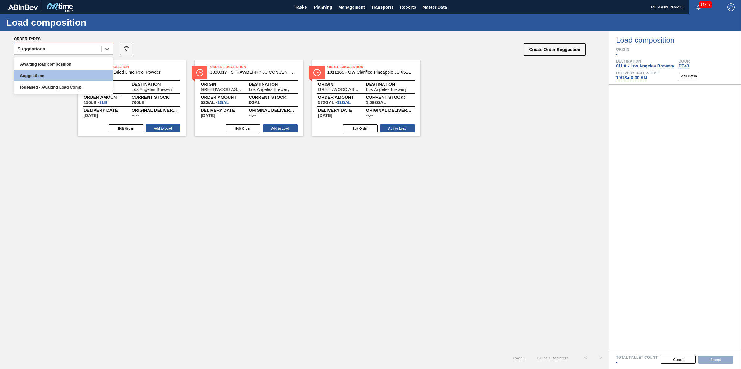
click at [70, 48] on div "Suggestions" at bounding box center [57, 49] width 87 height 9
click at [66, 89] on div "Released - Awaiting Load Comp." at bounding box center [63, 86] width 99 height 11
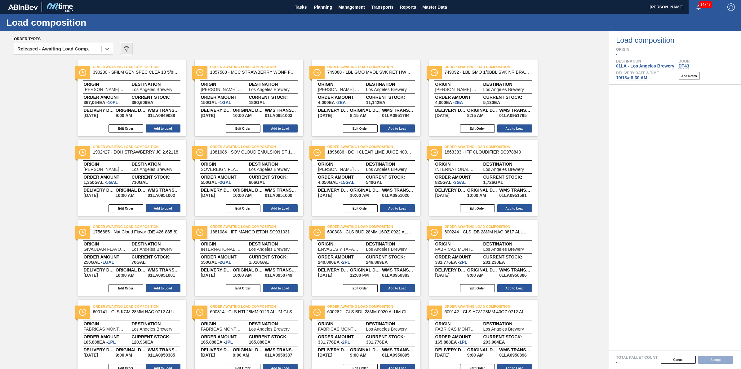
click at [130, 51] on icon "089F7B8B-B2A5-4AFE-B5C0-19BA573D28AC" at bounding box center [125, 48] width 7 height 7
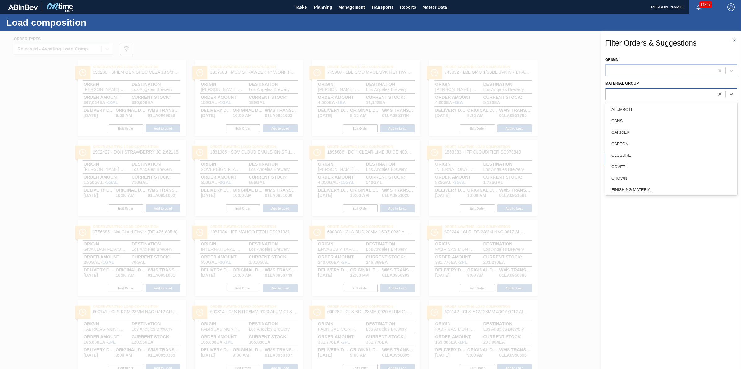
click at [640, 97] on div at bounding box center [659, 94] width 109 height 9
click at [657, 106] on div "LID" at bounding box center [671, 108] width 132 height 11
click at [646, 158] on button "Apply" at bounding box center [636, 159] width 64 height 12
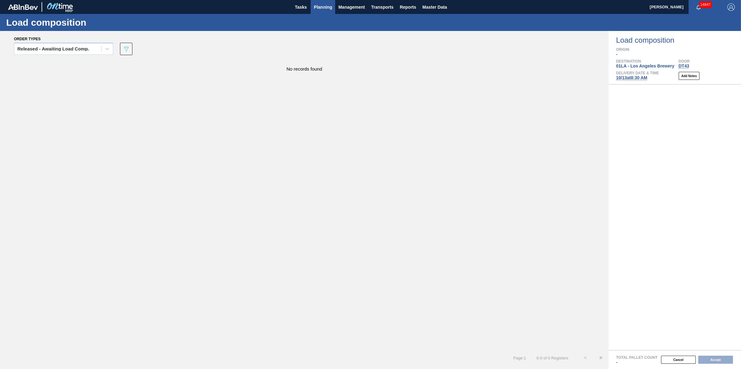
click at [319, 13] on button "Planning" at bounding box center [322, 7] width 24 height 14
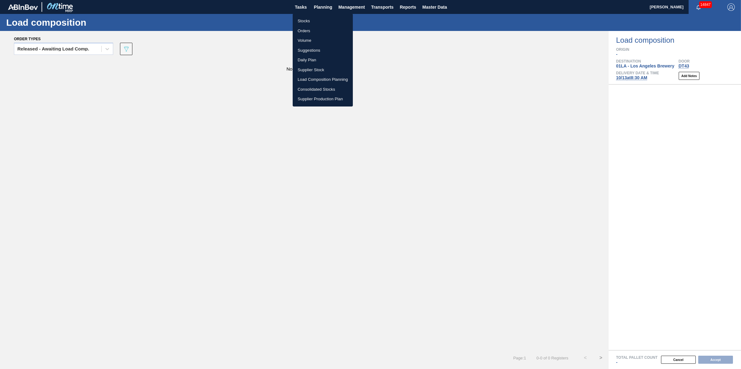
click at [326, 78] on li "Load Composition Planning" at bounding box center [323, 80] width 60 height 10
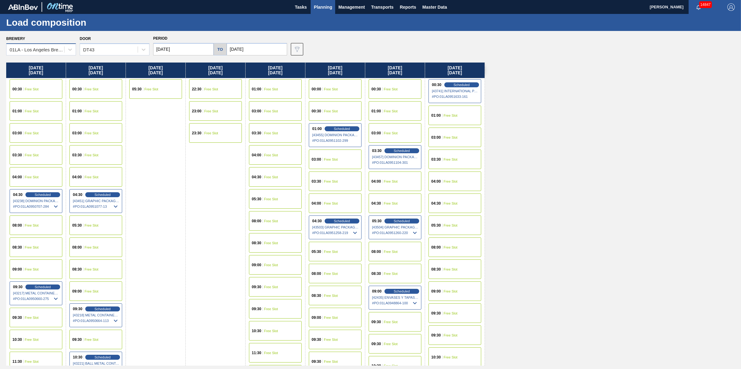
click at [61, 47] on div "01LA - Los Angeles Brewery" at bounding box center [37, 49] width 55 height 5
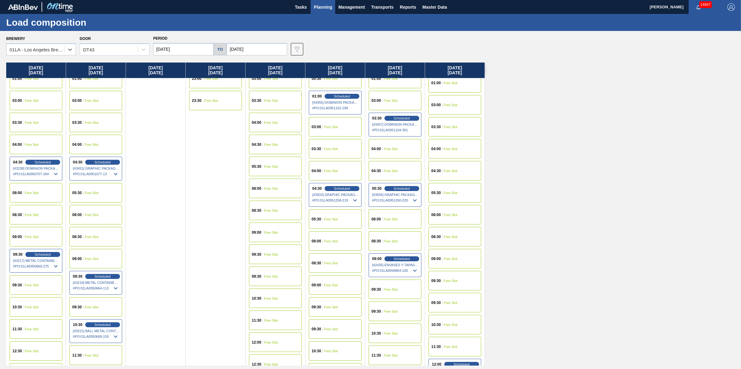
scroll to position [77, 0]
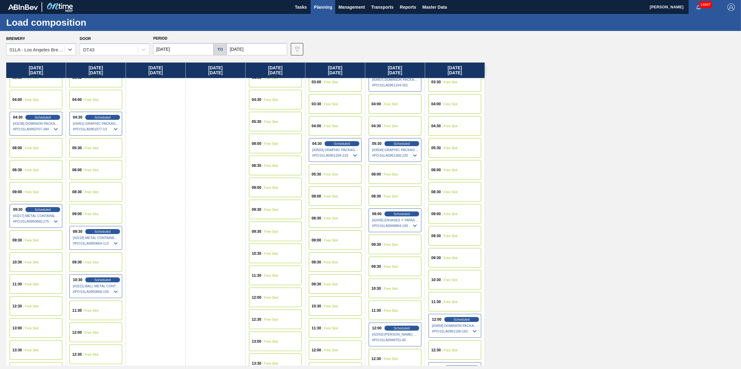
click at [109, 227] on div "09:30 Scheduled [43218] METAL CONTAINER CORPORATION - 0008219745 # PO : 01LA095…" at bounding box center [95, 238] width 53 height 24
click at [109, 230] on span "Scheduled" at bounding box center [103, 232] width 18 height 4
click at [103, 233] on span "Scheduled" at bounding box center [103, 232] width 18 height 4
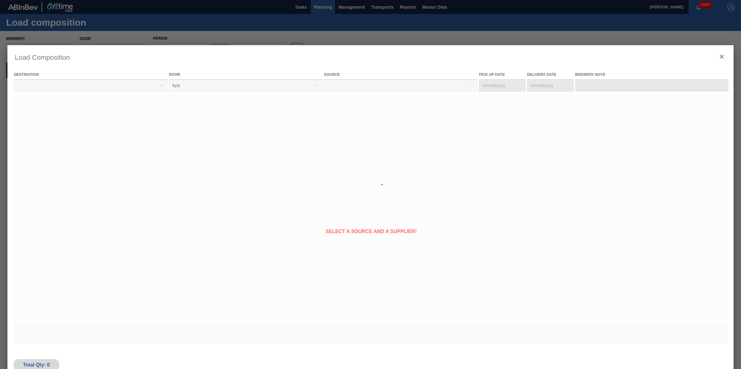
click at [104, 230] on div at bounding box center [370, 184] width 726 height 279
type Date "[DATE]"
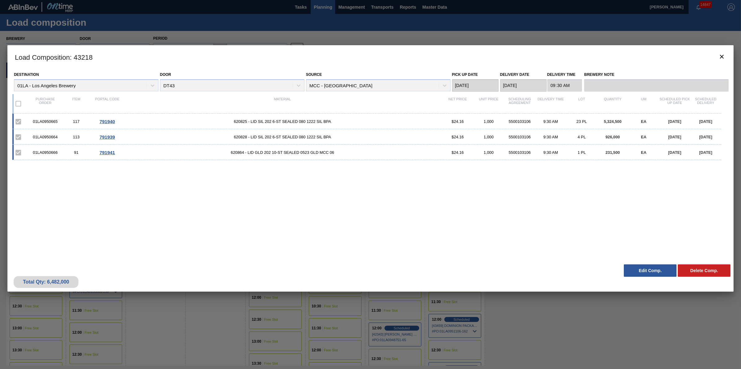
click at [214, 317] on div "Load Composition : 43218 Destination 01LA - Los Angeles Brewery Door DT43 Sourc…" at bounding box center [370, 184] width 726 height 279
click at [719, 54] on icon "botão de ícone" at bounding box center [721, 56] width 7 height 7
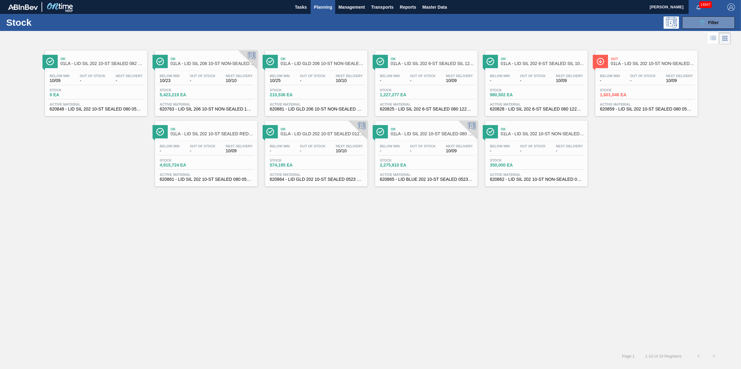
click at [323, 5] on span "Planning" at bounding box center [323, 6] width 18 height 7
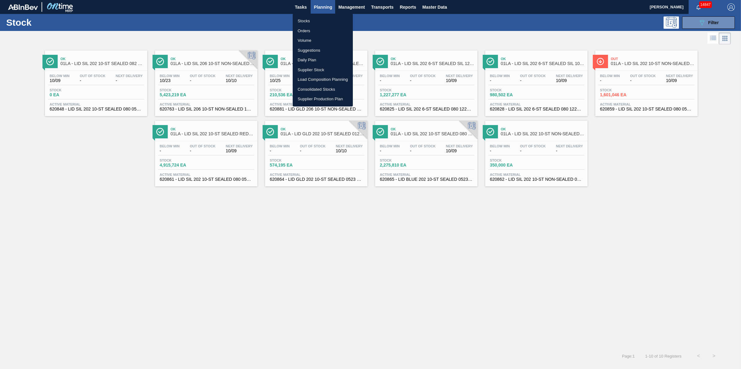
click at [320, 16] on li "Stocks" at bounding box center [323, 21] width 60 height 10
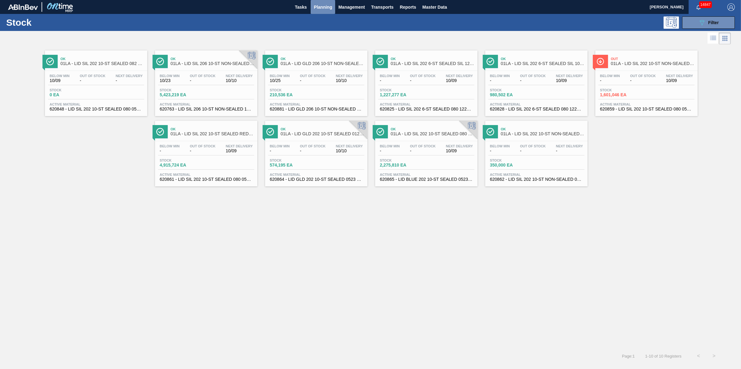
click at [323, 2] on button "Planning" at bounding box center [322, 7] width 24 height 14
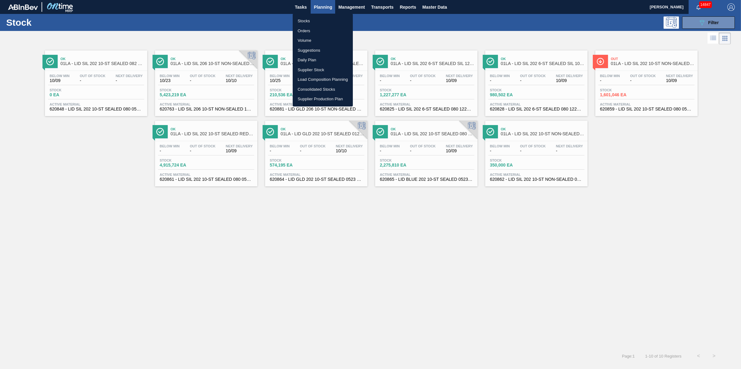
click at [317, 15] on ul "Stocks Orders Volume Suggestions Daily Plan Supplier Stock Load Composition Pla…" at bounding box center [323, 60] width 60 height 93
click at [316, 17] on ul "Stocks Orders Volume Suggestions Daily Plan Supplier Stock Load Composition Pla…" at bounding box center [323, 60] width 60 height 93
click at [316, 20] on li "Stocks" at bounding box center [323, 21] width 60 height 10
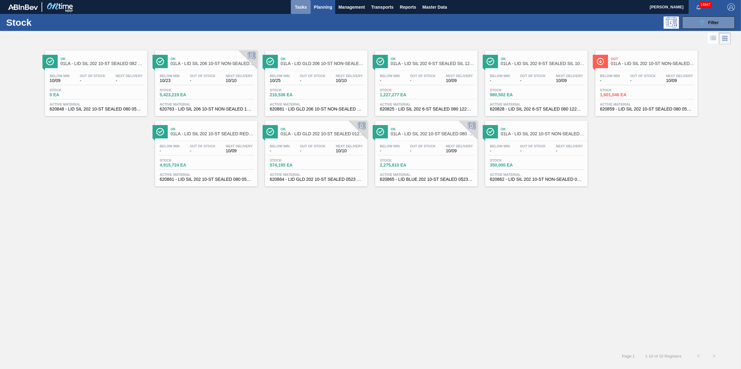
click at [299, 4] on span "Tasks" at bounding box center [301, 6] width 14 height 7
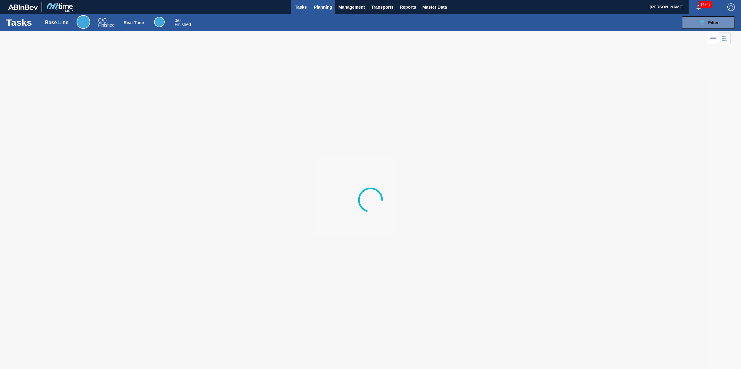
click at [324, 8] on span "Planning" at bounding box center [323, 6] width 18 height 7
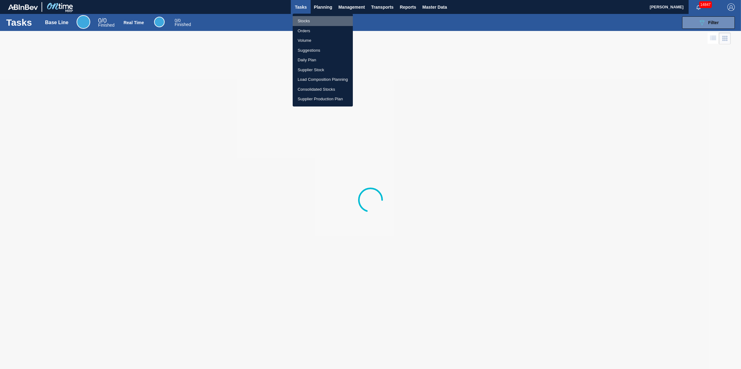
click at [325, 20] on li "Stocks" at bounding box center [323, 21] width 60 height 10
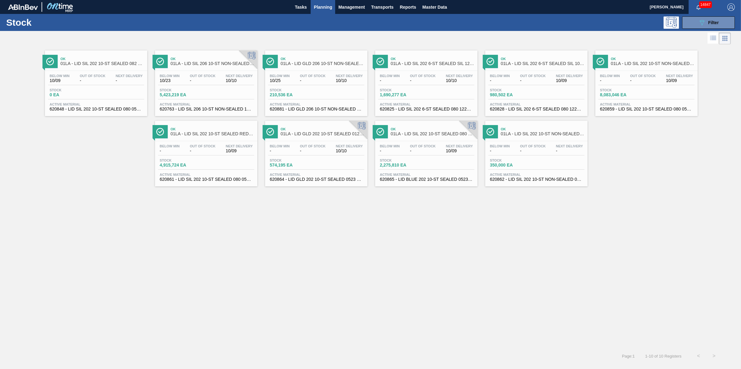
click at [425, 88] on div "Stock 1,690,277 EA" at bounding box center [426, 93] width 96 height 11
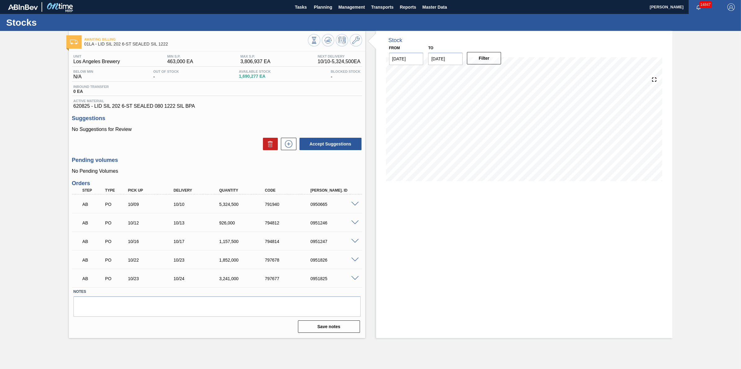
click at [354, 205] on span at bounding box center [354, 204] width 7 height 5
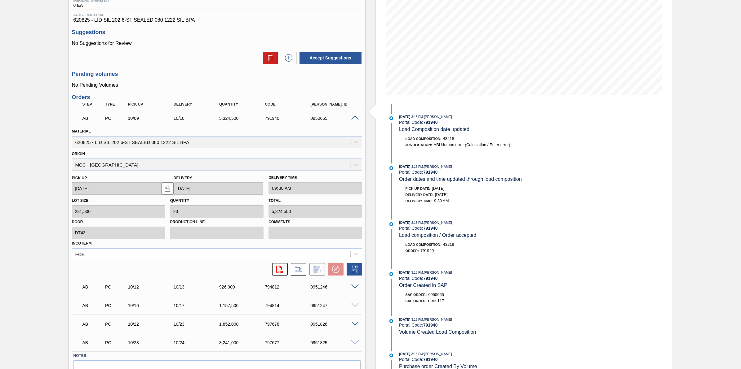
scroll to position [116, 0]
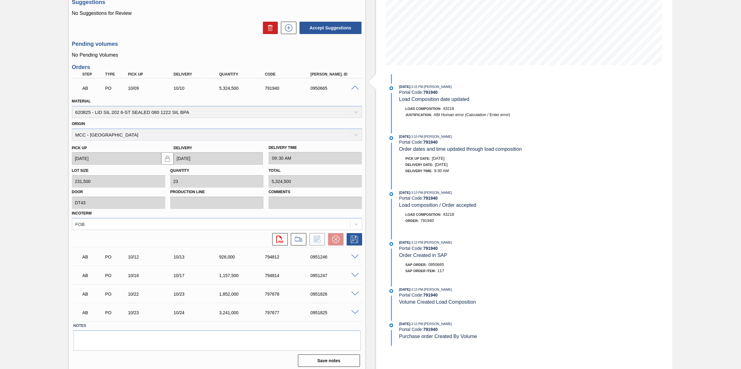
click at [376, 84] on span at bounding box center [380, 82] width 8 height 21
click at [360, 85] on div "AB PO 10/09 10/10 5,324,500 791940 0950665" at bounding box center [217, 87] width 290 height 15
click at [357, 89] on span at bounding box center [354, 88] width 7 height 5
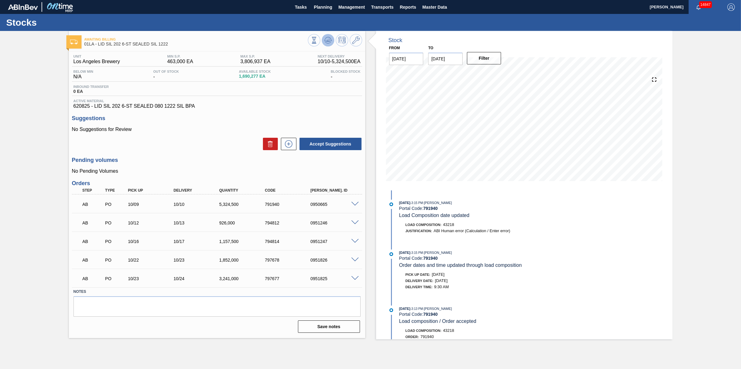
click at [330, 42] on icon at bounding box center [327, 40] width 7 height 7
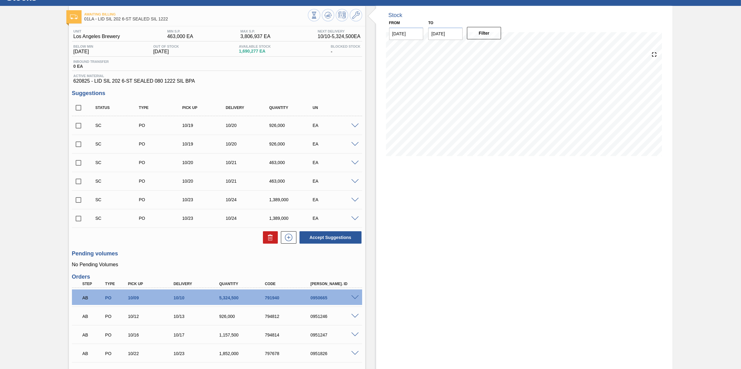
scroll to position [39, 0]
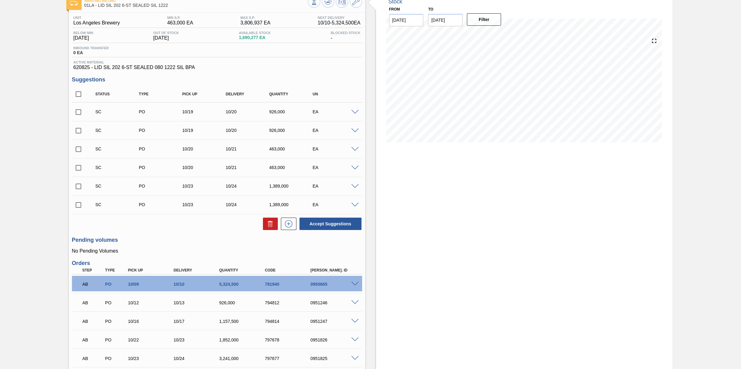
click at [353, 304] on span at bounding box center [354, 303] width 7 height 5
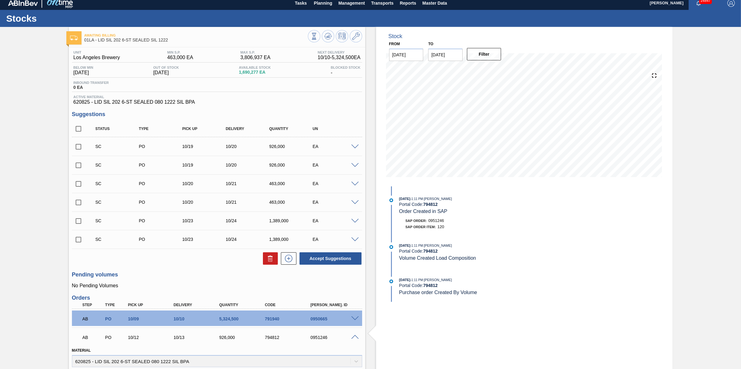
scroll to position [0, 0]
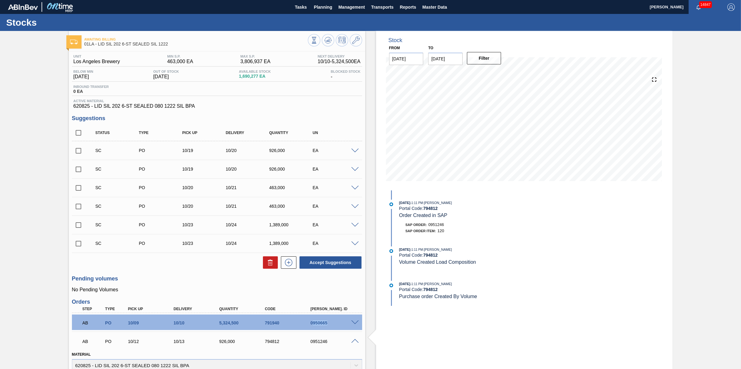
drag, startPoint x: 330, startPoint y: 323, endPoint x: 313, endPoint y: 325, distance: 16.9
click at [313, 325] on div "0950665" at bounding box center [335, 323] width 52 height 5
copy div "950665"
click at [326, 42] on icon at bounding box center [327, 40] width 7 height 7
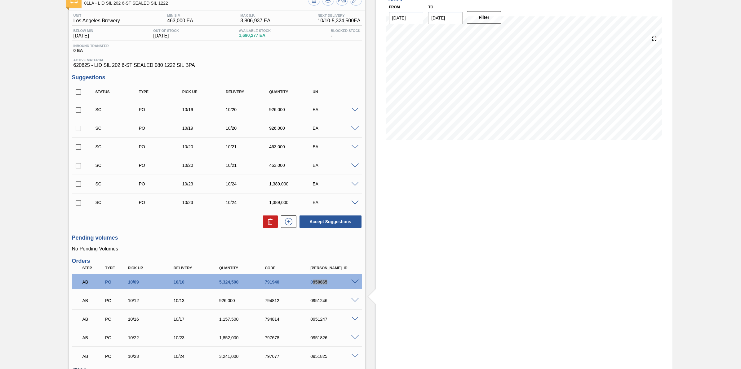
scroll to position [88, 0]
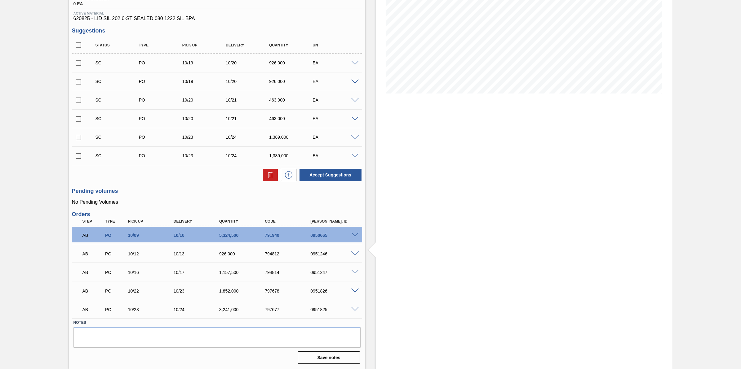
click at [357, 253] on span at bounding box center [354, 254] width 7 height 5
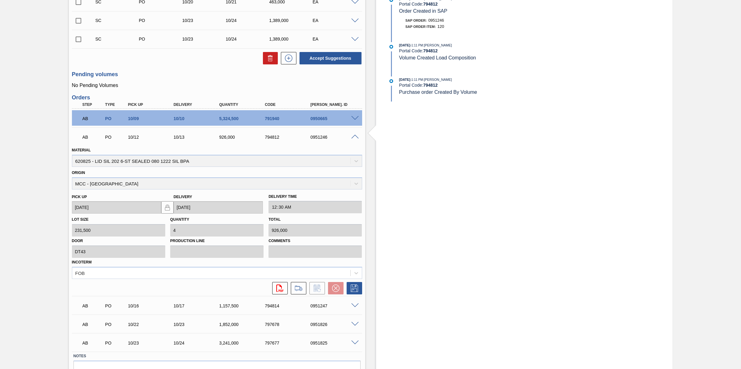
scroll to position [11, 0]
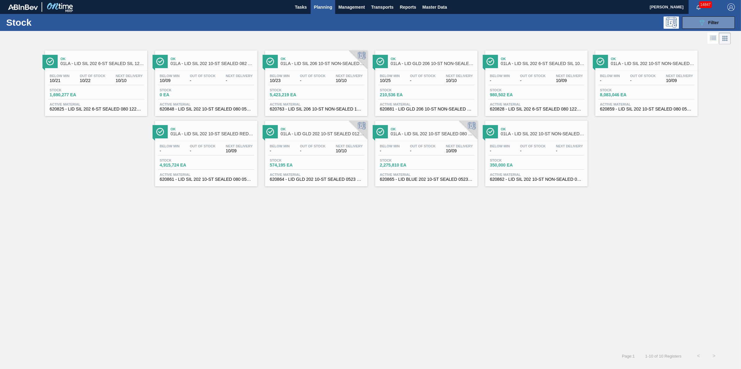
click at [402, 158] on div "Below Min - Out Of Stock - Next Delivery 10/09 Stock 2,275,810 EA Active Materi…" at bounding box center [426, 162] width 102 height 42
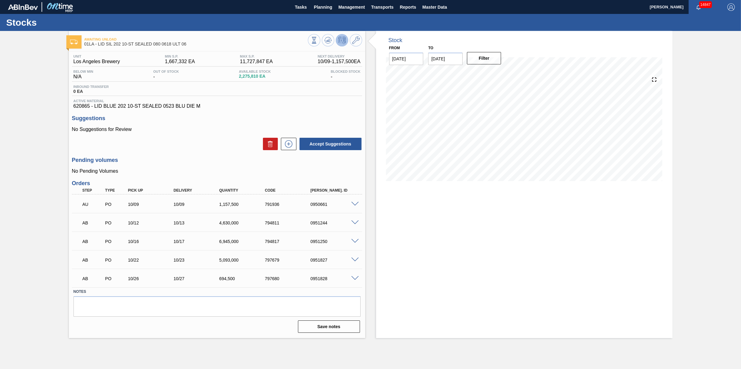
click at [355, 226] on div "0951244" at bounding box center [335, 223] width 52 height 5
click at [353, 222] on span at bounding box center [354, 223] width 7 height 5
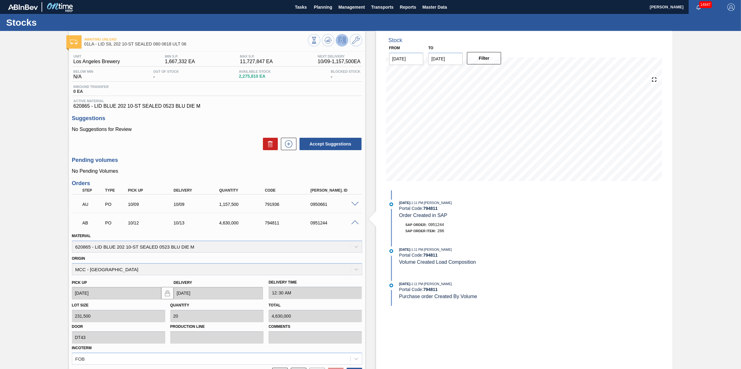
click at [315, 14] on div "Stocks" at bounding box center [370, 22] width 741 height 17
click at [323, 8] on span "Planning" at bounding box center [323, 6] width 18 height 7
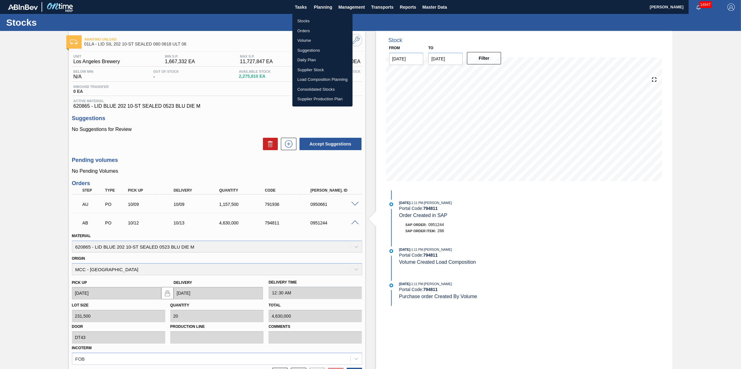
click at [320, 16] on li "Stocks" at bounding box center [322, 21] width 60 height 10
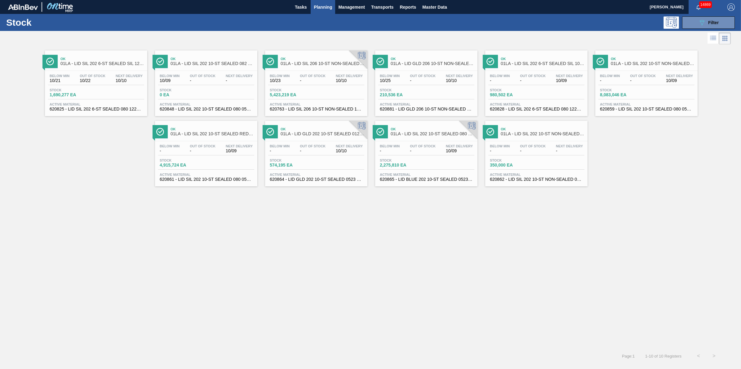
click at [317, 8] on span "Planning" at bounding box center [323, 6] width 18 height 7
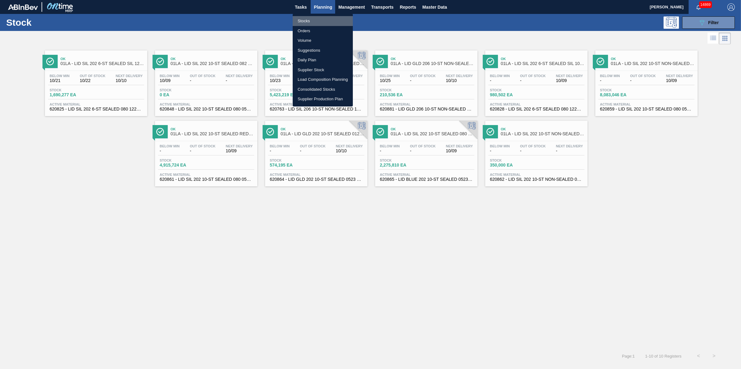
click at [317, 22] on li "Stocks" at bounding box center [323, 21] width 60 height 10
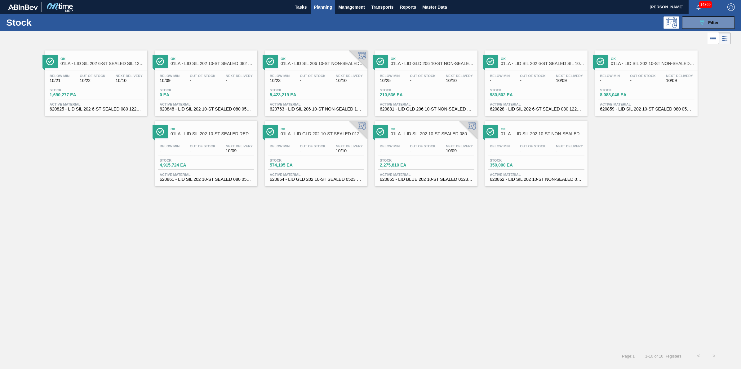
click at [325, 9] on span "Planning" at bounding box center [323, 6] width 18 height 7
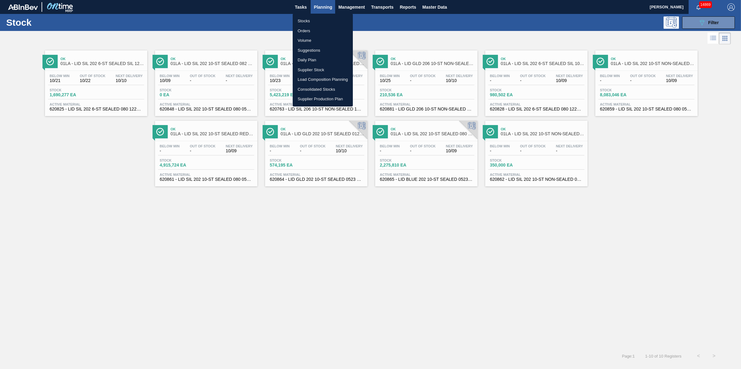
click at [324, 17] on li "Stocks" at bounding box center [323, 21] width 60 height 10
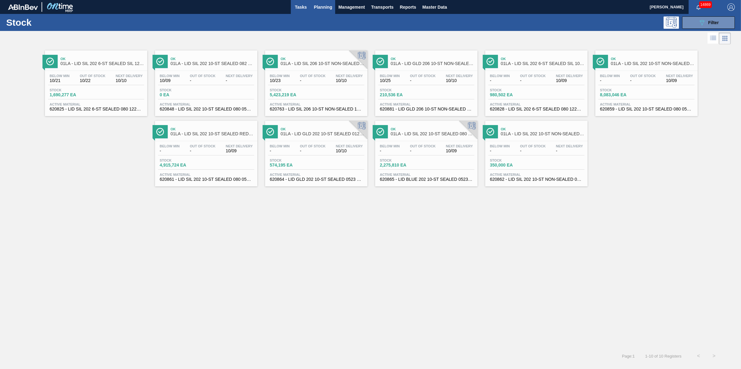
click at [296, 1] on button "Tasks" at bounding box center [301, 7] width 20 height 14
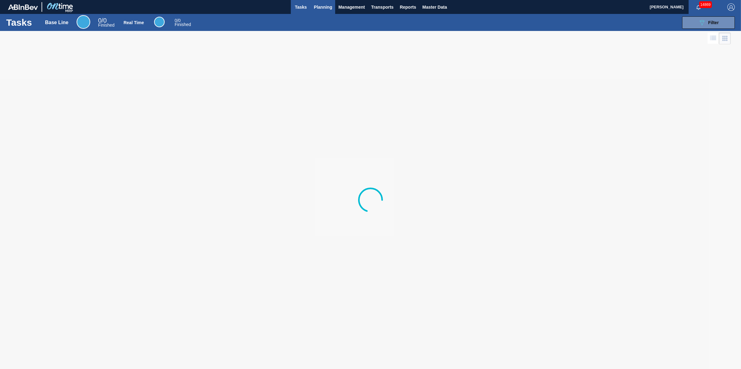
click at [319, 7] on span "Planning" at bounding box center [323, 6] width 18 height 7
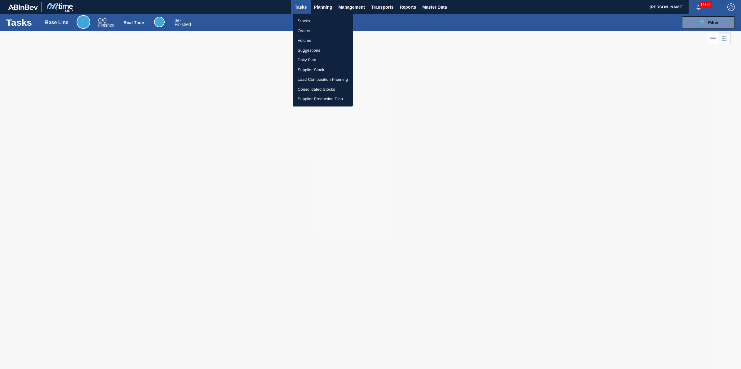
click at [319, 25] on li "Stocks" at bounding box center [323, 21] width 60 height 10
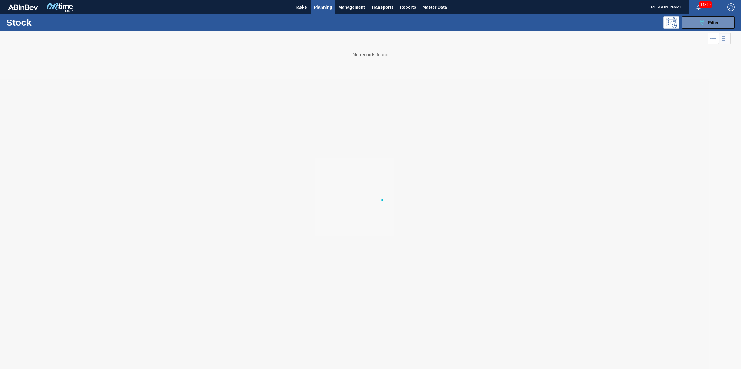
click at [321, 8] on span "Planning" at bounding box center [323, 6] width 18 height 7
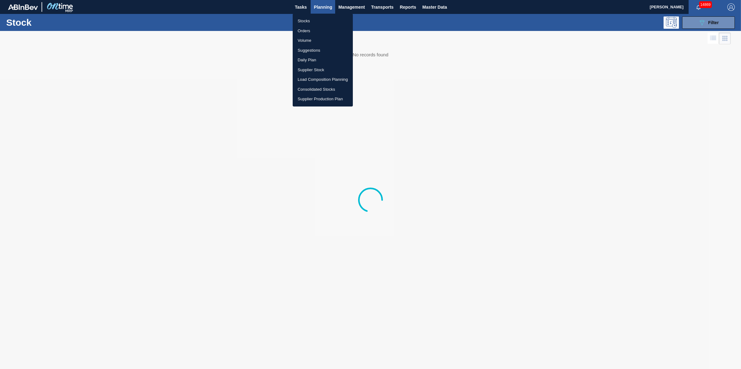
click at [319, 14] on ul "Stocks Orders Volume Suggestions Daily Plan Supplier Stock Load Composition Pla…" at bounding box center [323, 60] width 60 height 93
click at [319, 16] on li "Stocks" at bounding box center [323, 21] width 60 height 10
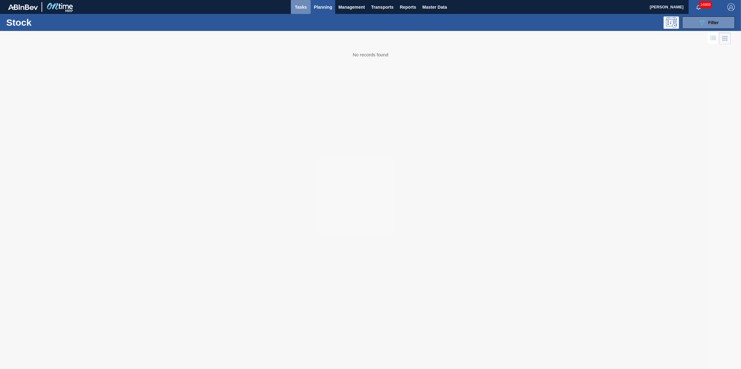
click at [301, 8] on span "Tasks" at bounding box center [301, 6] width 14 height 7
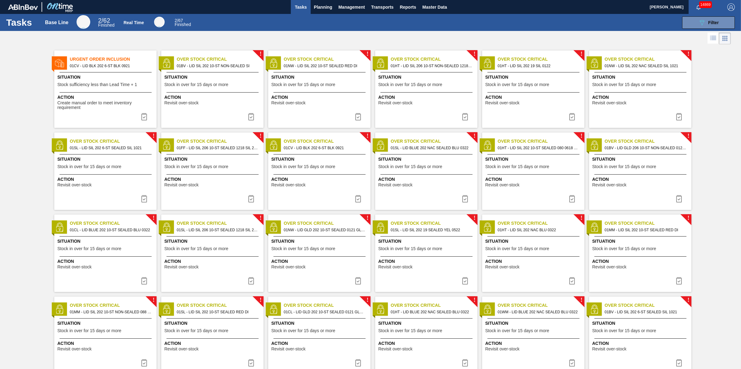
click at [292, 6] on button "Tasks" at bounding box center [301, 7] width 20 height 14
click at [301, 8] on span "Tasks" at bounding box center [301, 6] width 14 height 7
click at [312, 10] on button "Planning" at bounding box center [322, 7] width 24 height 14
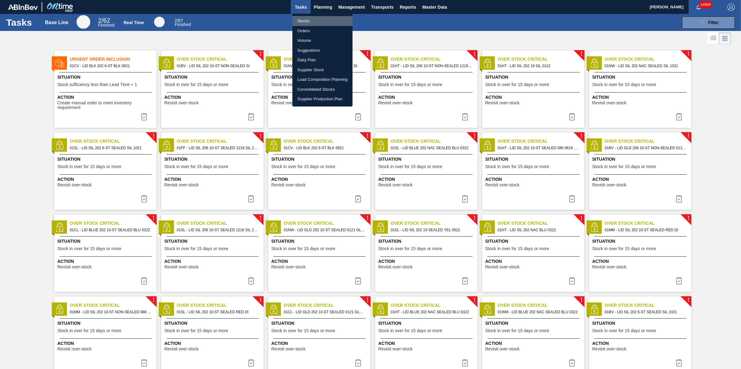
click at [312, 20] on li "Stocks" at bounding box center [322, 21] width 60 height 10
